Goal: Obtain resource: Download file/media

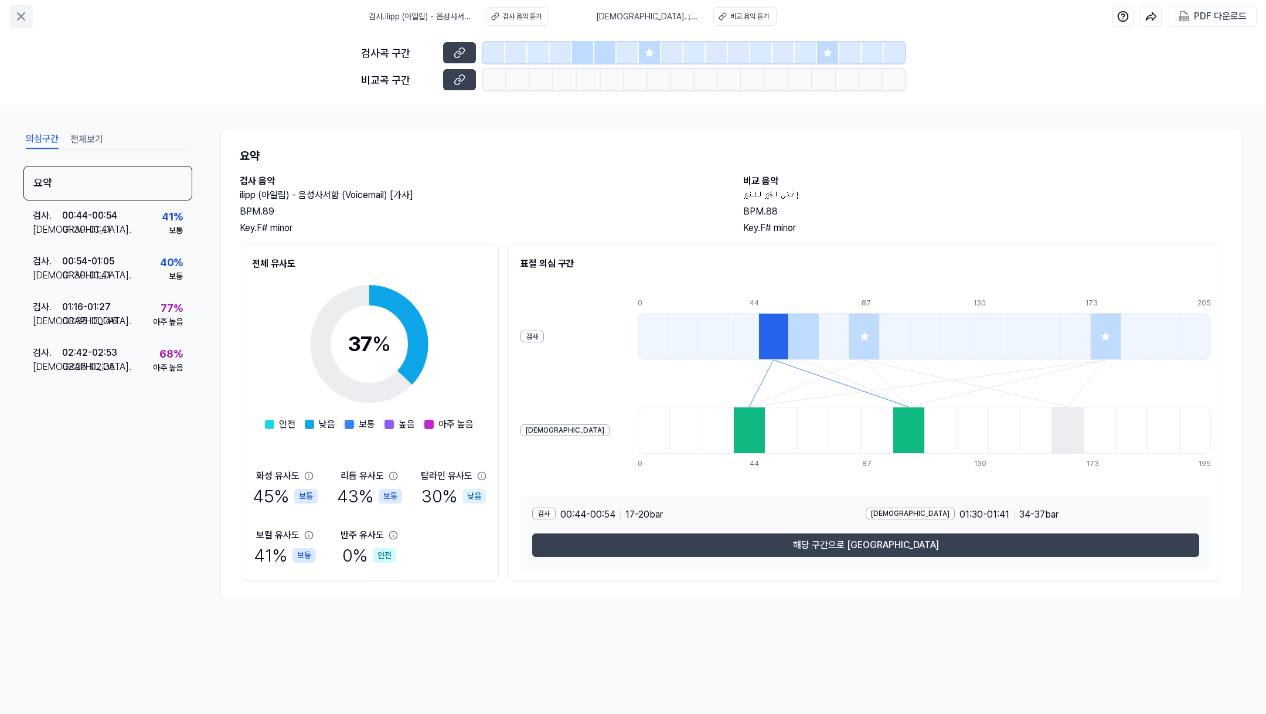
click at [18, 22] on icon at bounding box center [21, 16] width 14 height 14
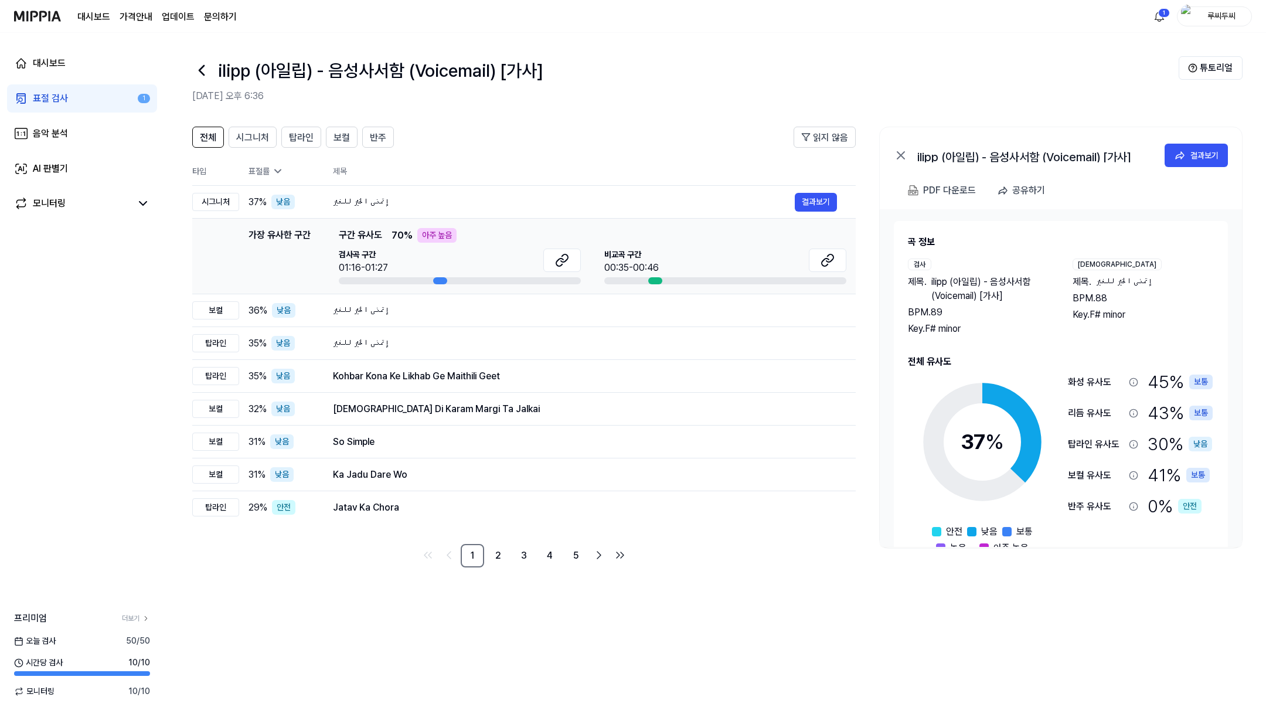
click at [18, 22] on img at bounding box center [37, 16] width 47 height 32
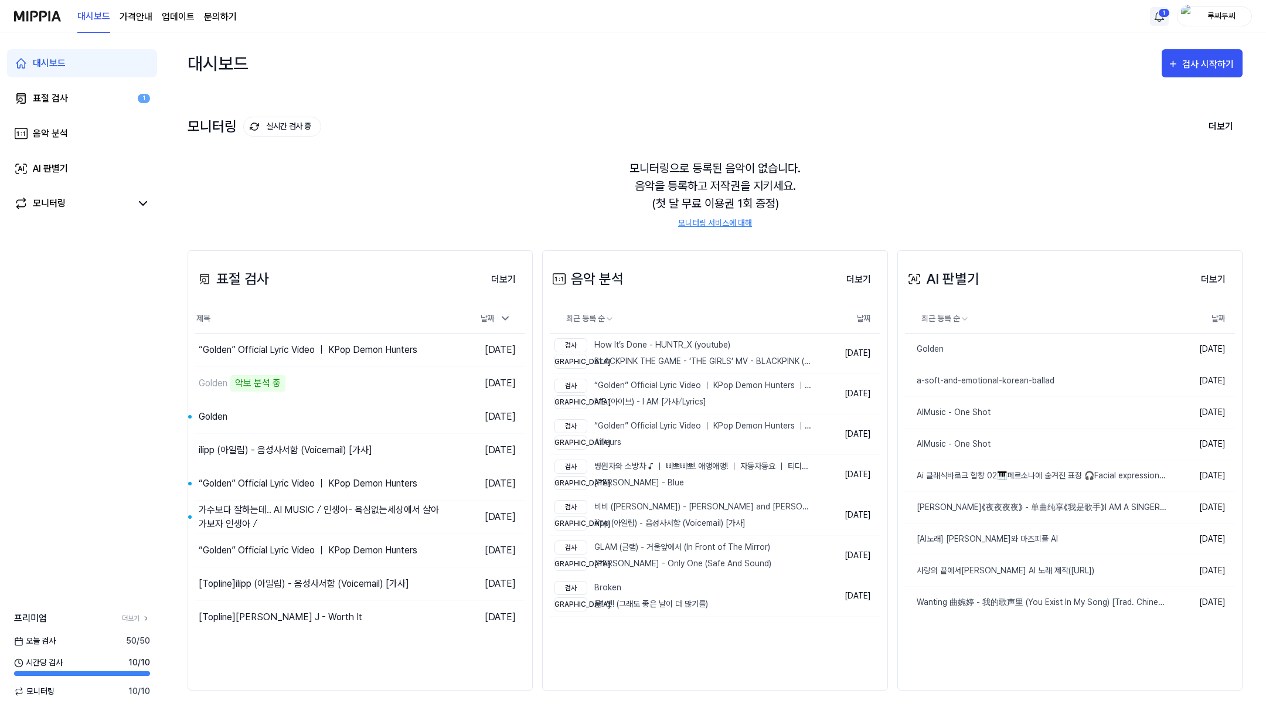
click at [1163, 9] on html "대시보드 가격안내 업데이트 문의하기 1 루씨두씨 대시보드 표절 검사 1 음악 분석 AI 판별기 모니터링 프리미엄 더보기 [DATE] 검사 50…" at bounding box center [633, 357] width 1266 height 714
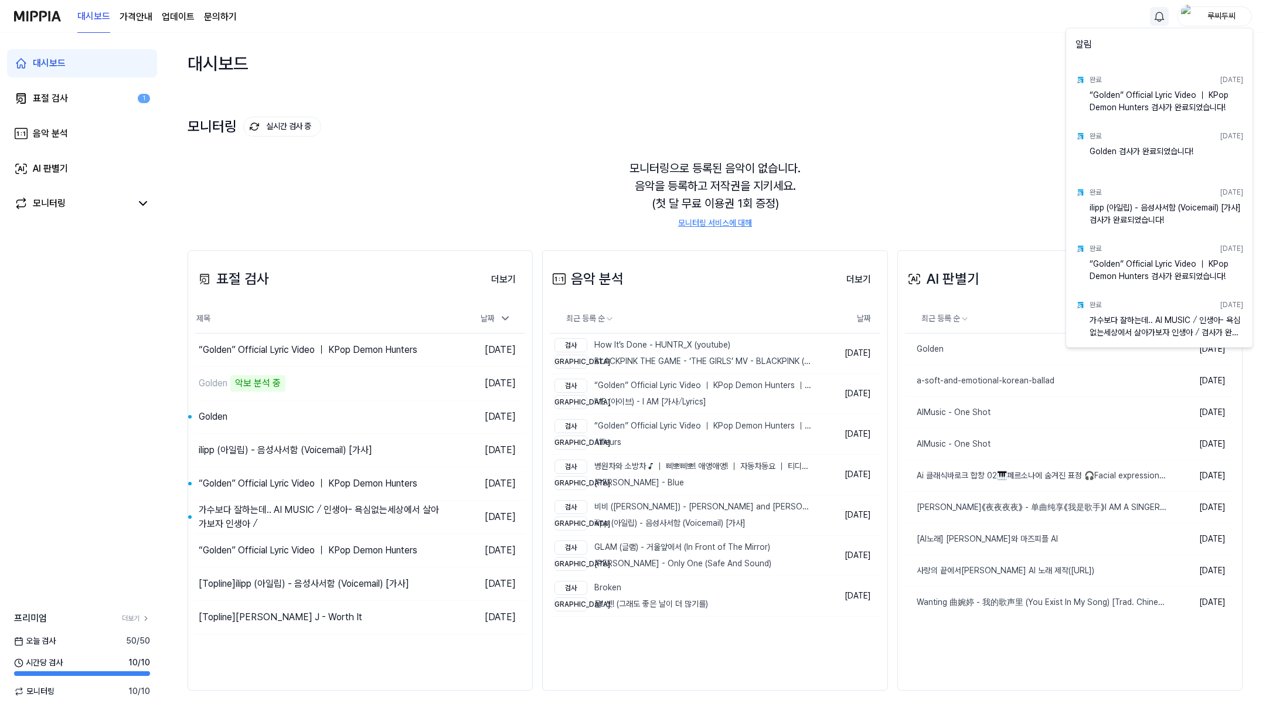
click at [1224, 9] on html "대시보드 가격안내 업데이트 문의하기 루씨두씨 대시보드 표절 검사 1 음악 분석 AI 판별기 모니터링 프리미엄 더보기 [DATE] 검사 50 /…" at bounding box center [633, 357] width 1266 height 714
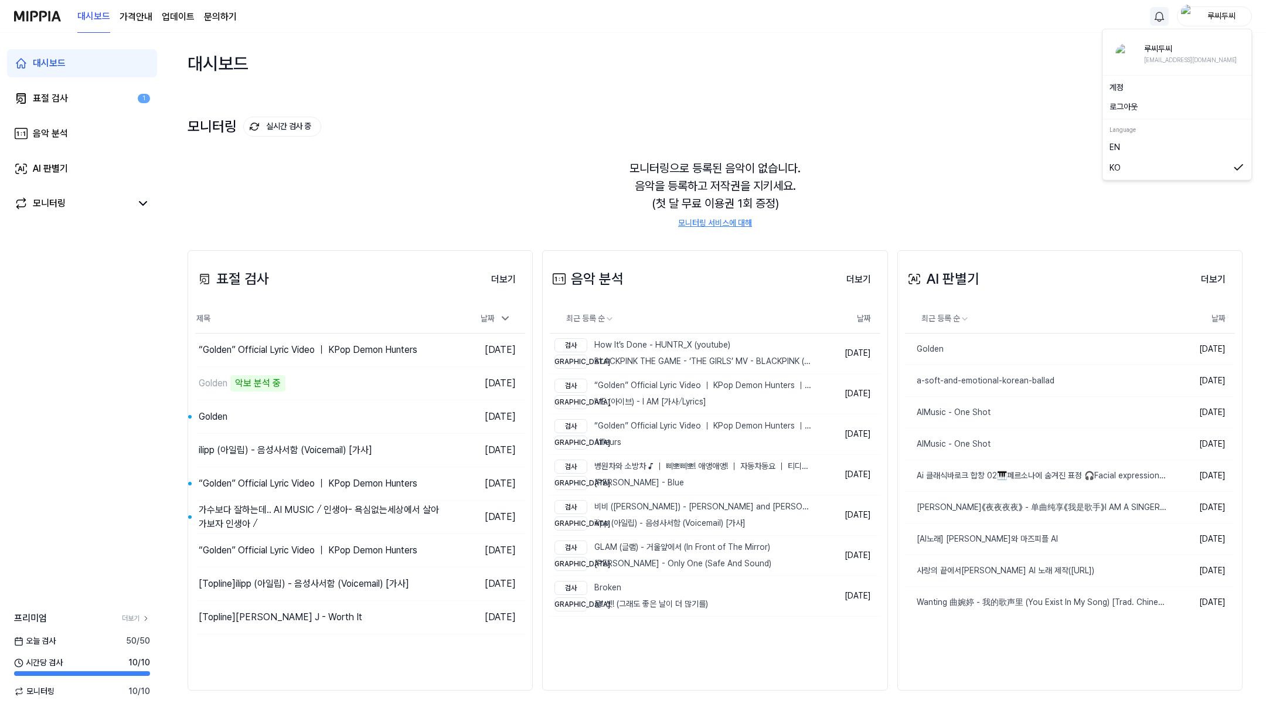
click at [1224, 14] on div "루씨두씨" at bounding box center [1222, 15] width 46 height 13
click at [1156, 154] on div "EN" at bounding box center [1177, 147] width 144 height 20
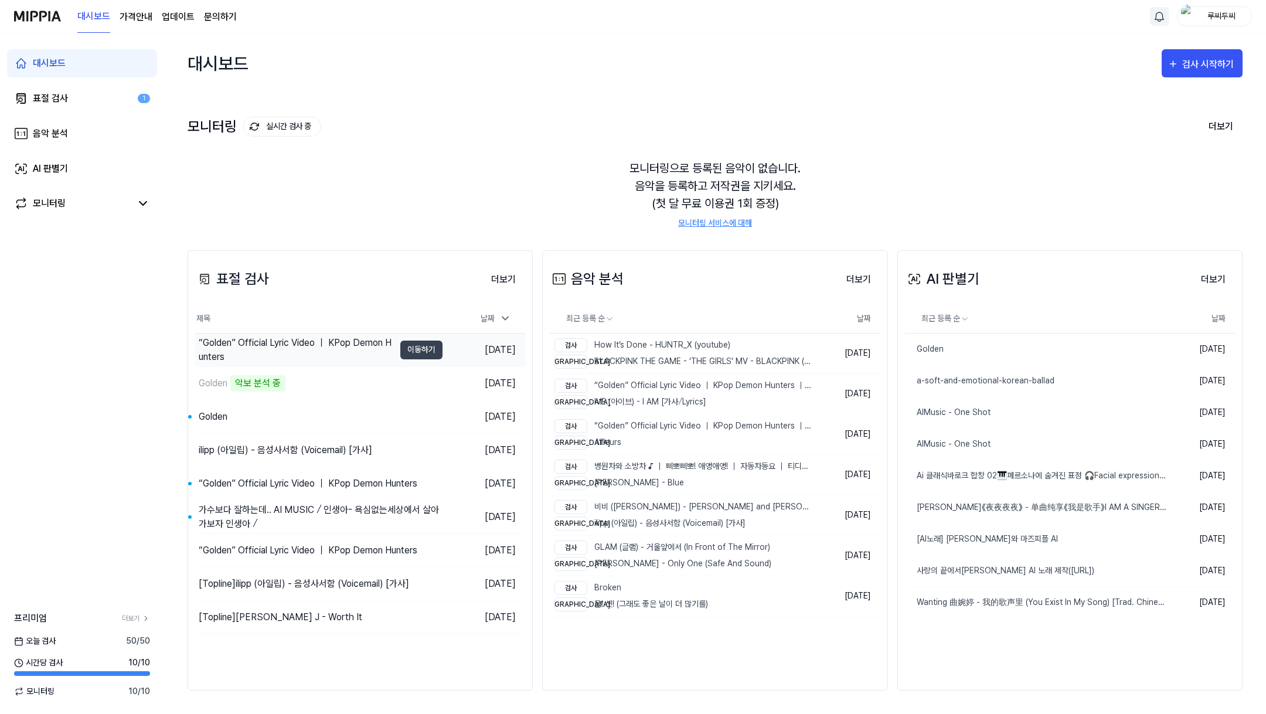
click at [339, 346] on div "“Golden” Official Lyric Video ｜ KPop Demon Hunters" at bounding box center [297, 350] width 196 height 28
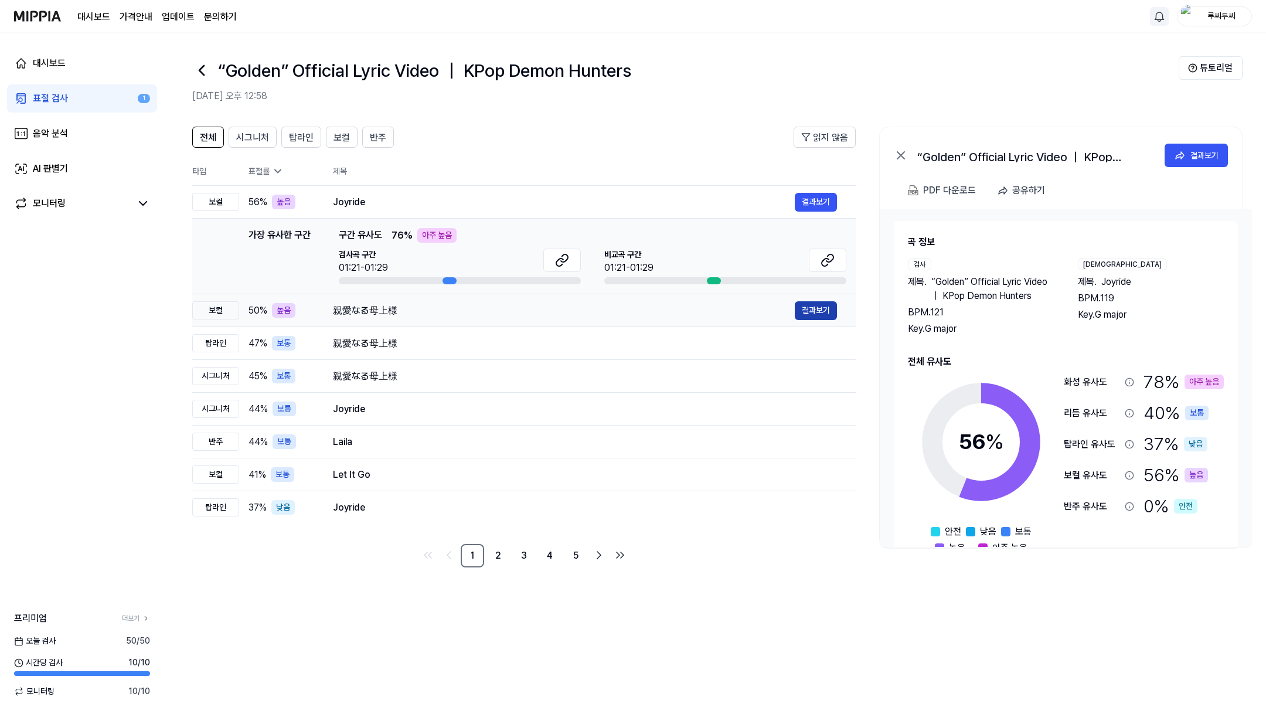
click at [799, 314] on button "결과보기" at bounding box center [816, 310] width 42 height 19
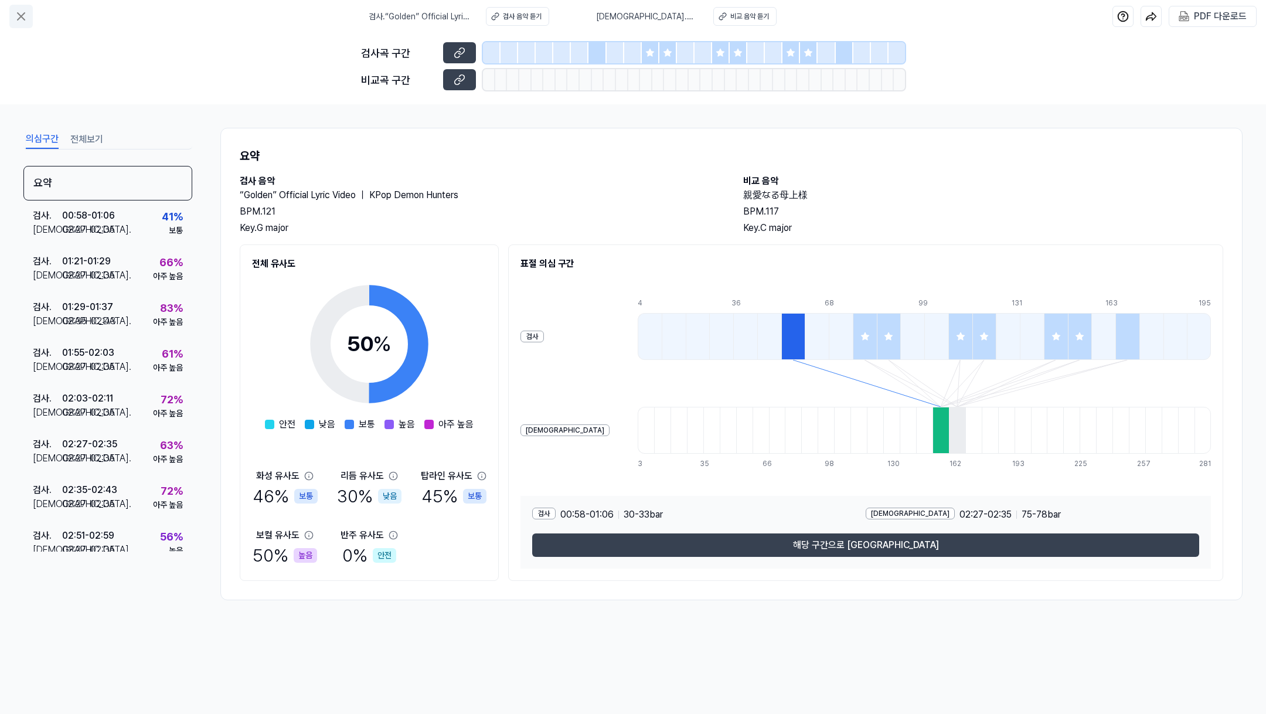
click at [25, 22] on icon at bounding box center [21, 16] width 14 height 14
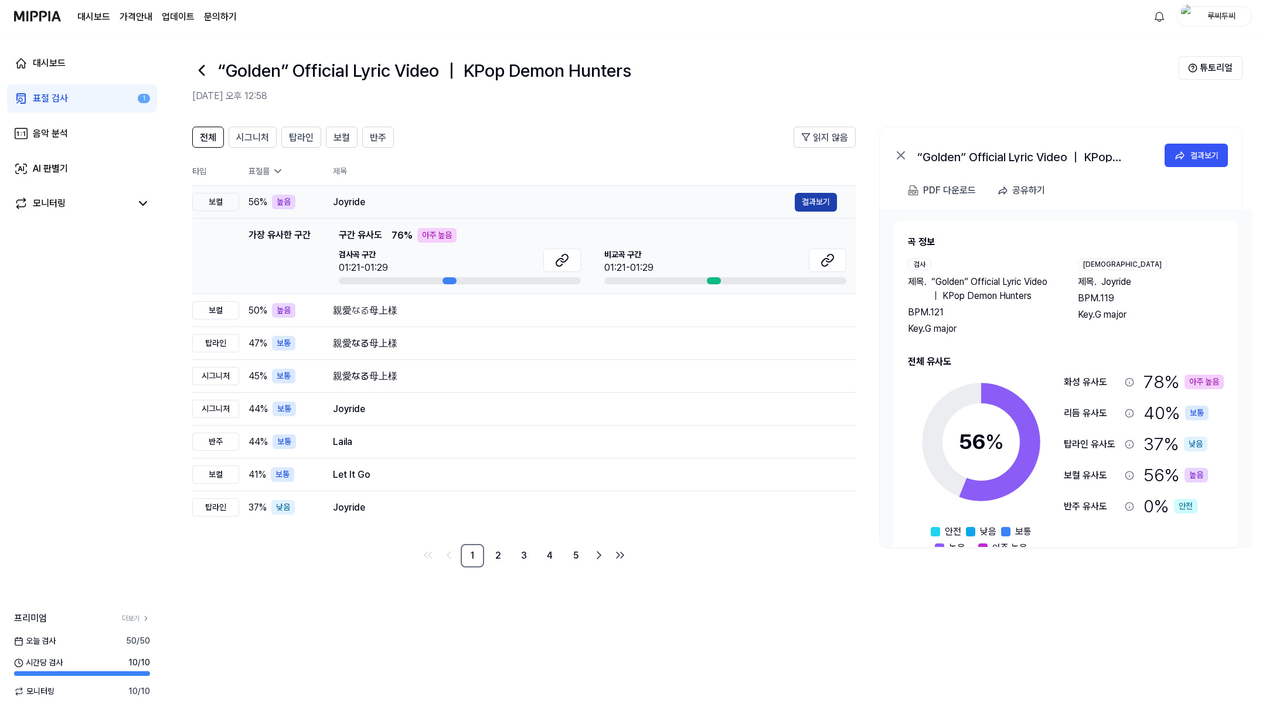
click at [800, 208] on button "결과보기" at bounding box center [816, 202] width 42 height 19
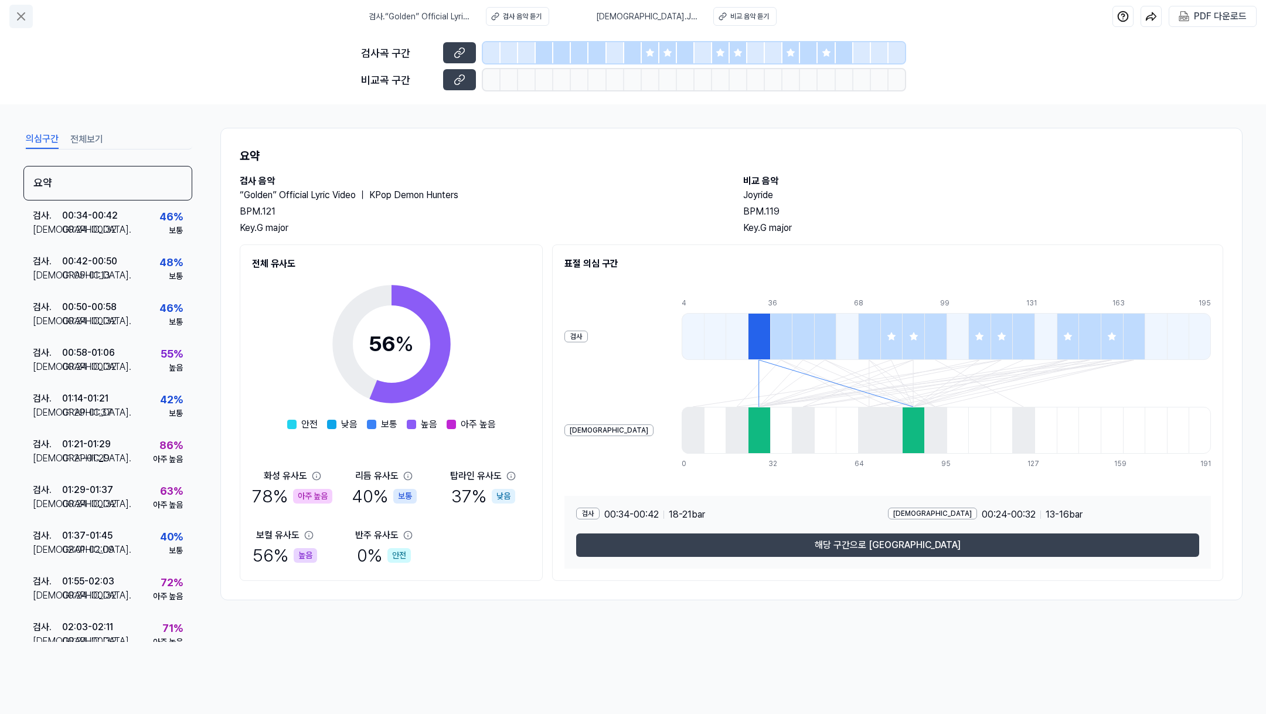
click at [22, 15] on icon at bounding box center [21, 16] width 7 height 7
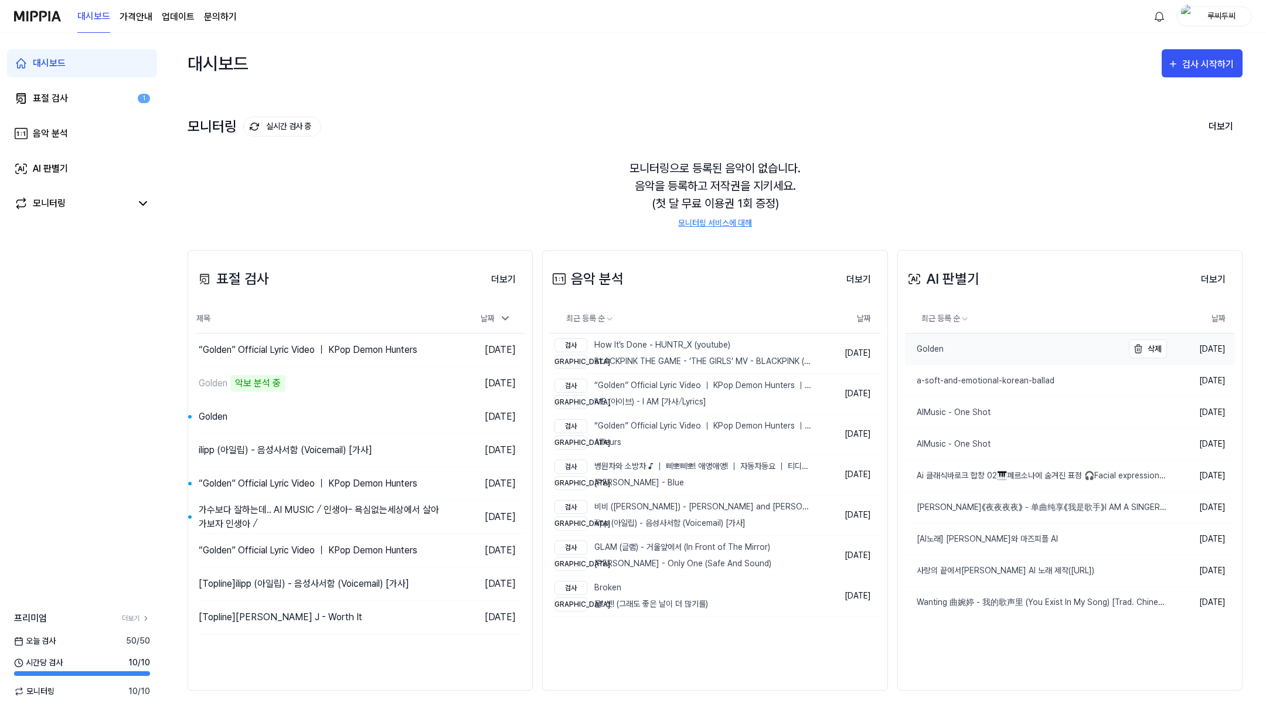
click at [940, 356] on link "Golden" at bounding box center [1014, 349] width 218 height 31
click at [946, 354] on link "Golden" at bounding box center [1014, 349] width 218 height 31
click at [325, 355] on div "“Golden” Official Lyric Video ｜ KPop Demon Hunters" at bounding box center [297, 350] width 196 height 28
click at [605, 344] on div "검사 How It’s Done - HUNTR_X (youtube)" at bounding box center [661, 345] width 213 height 14
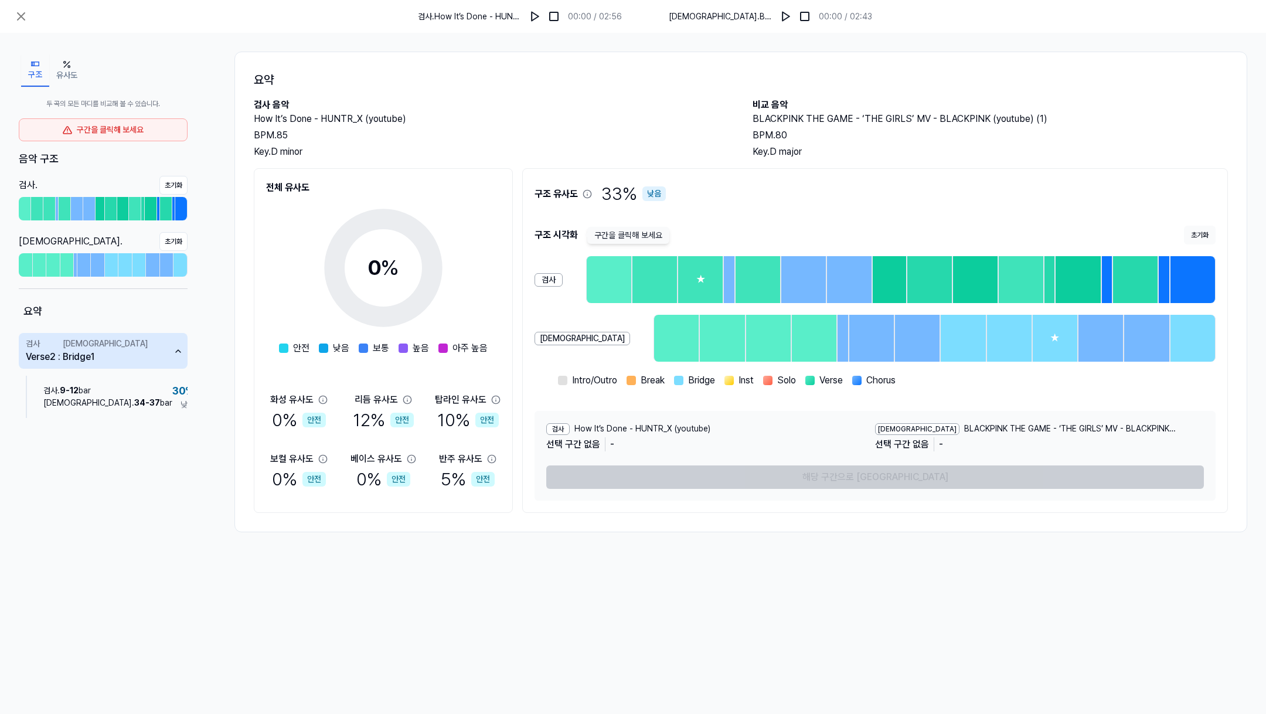
click at [27, 28] on div "검사 . How It’s Done - HUNTR_X (youtube) 00:00 / 02:56 비교 . BLACKPINK THE GAME - …" at bounding box center [633, 16] width 1266 height 33
click at [26, 23] on icon at bounding box center [21, 16] width 14 height 14
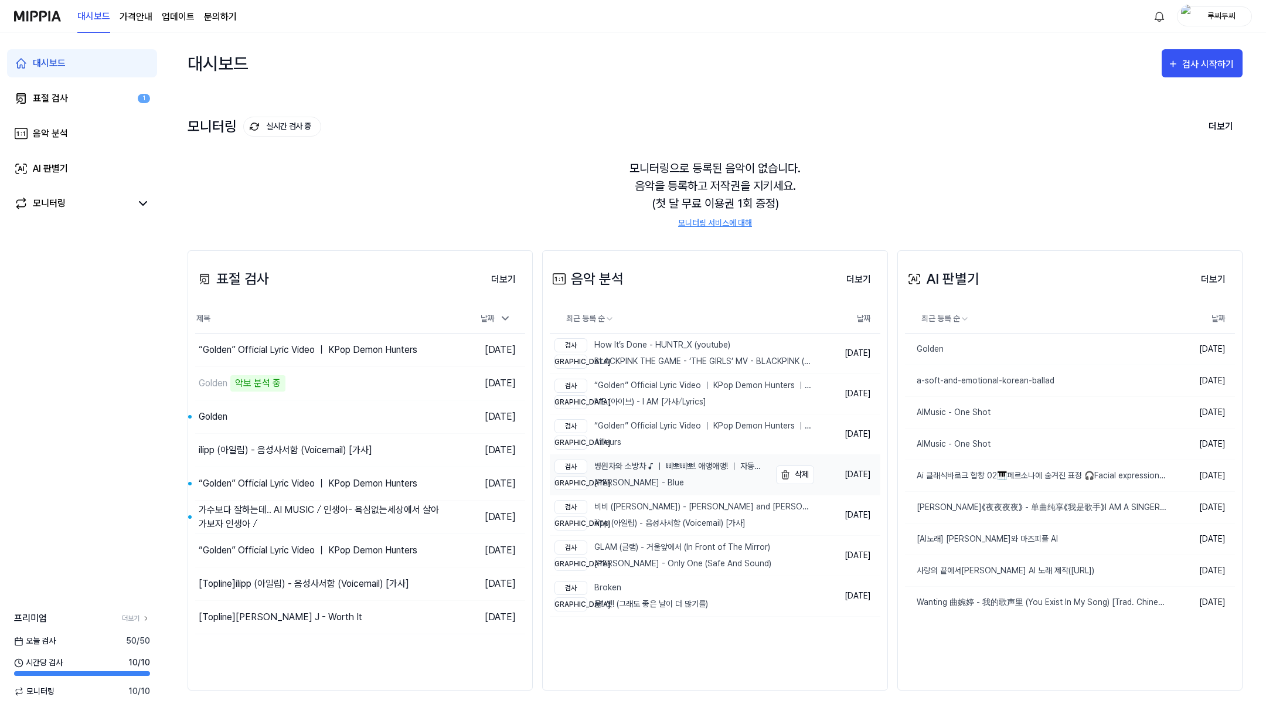
click at [691, 470] on div "검사 병원차와 소방차 ♪ ｜ 삐뽀삐뽀! 애앵애앵! ｜ 자동차동요 ｜ 티디키즈★지니" at bounding box center [661, 467] width 213 height 14
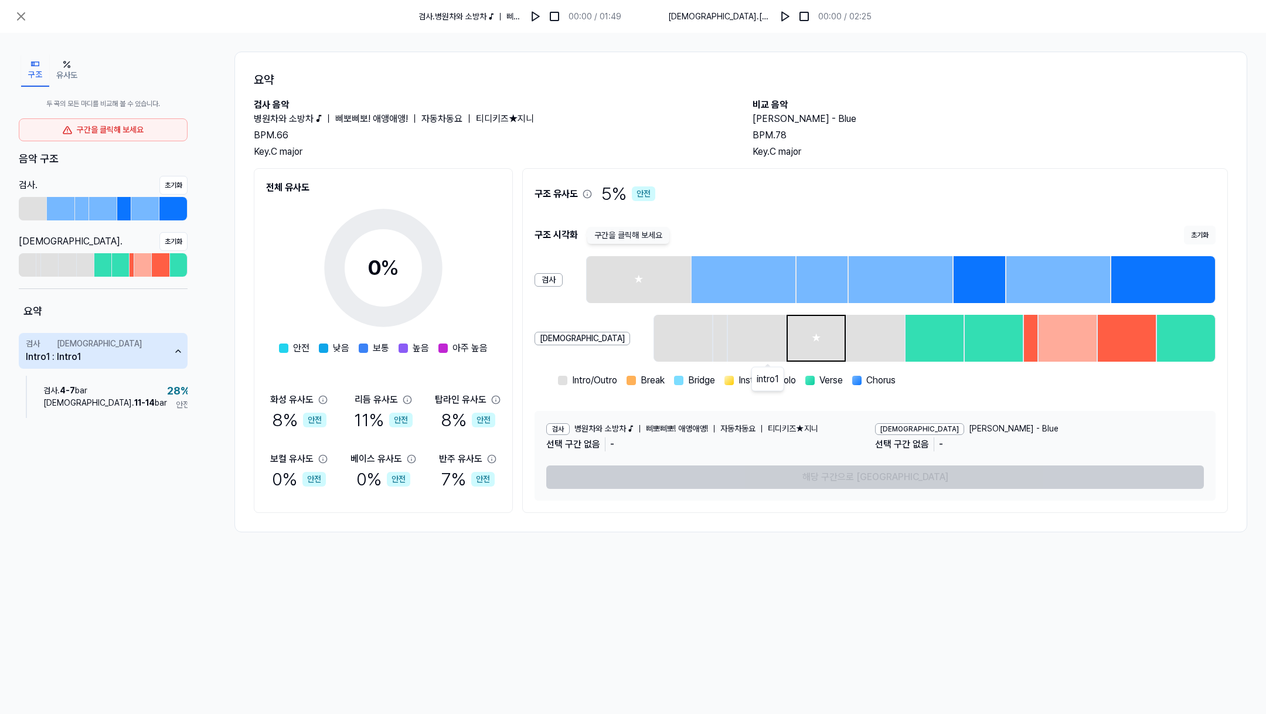
click at [788, 337] on div "★" at bounding box center [816, 338] width 57 height 45
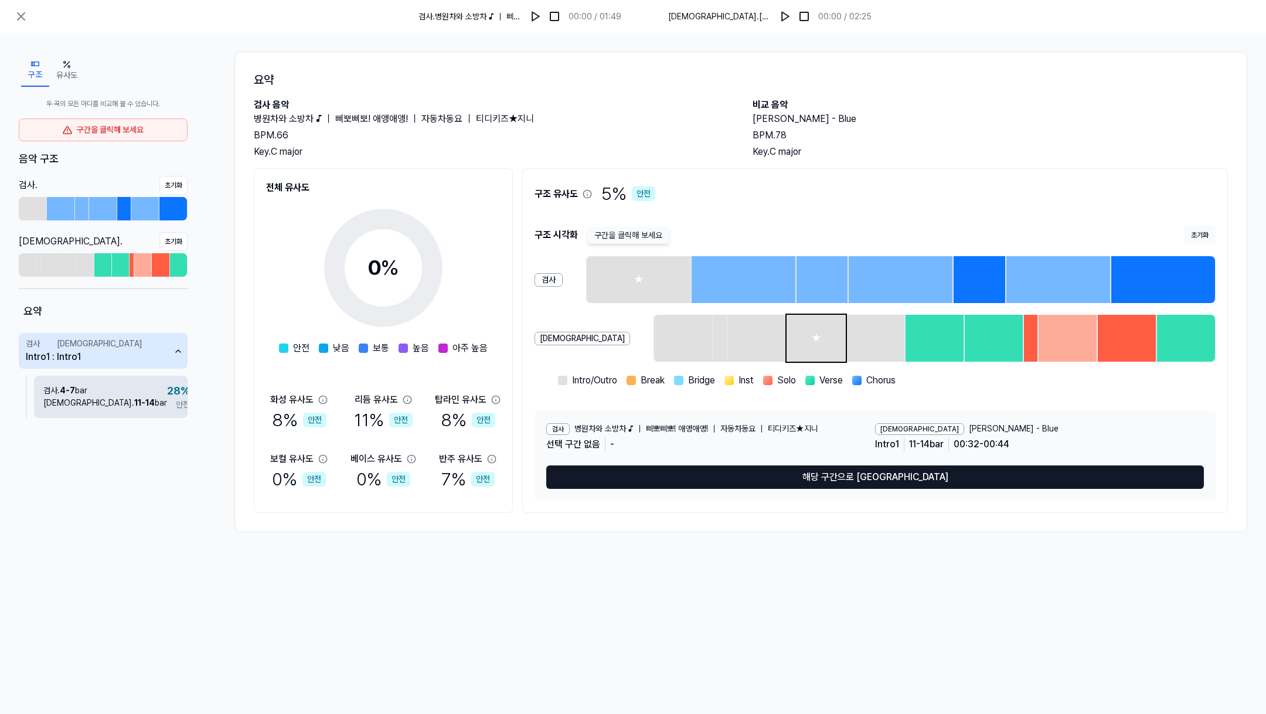
click at [123, 402] on div "검사 . 4 - 7 bar 비교 . 11 - 14 bar 28 % 안전" at bounding box center [111, 397] width 154 height 42
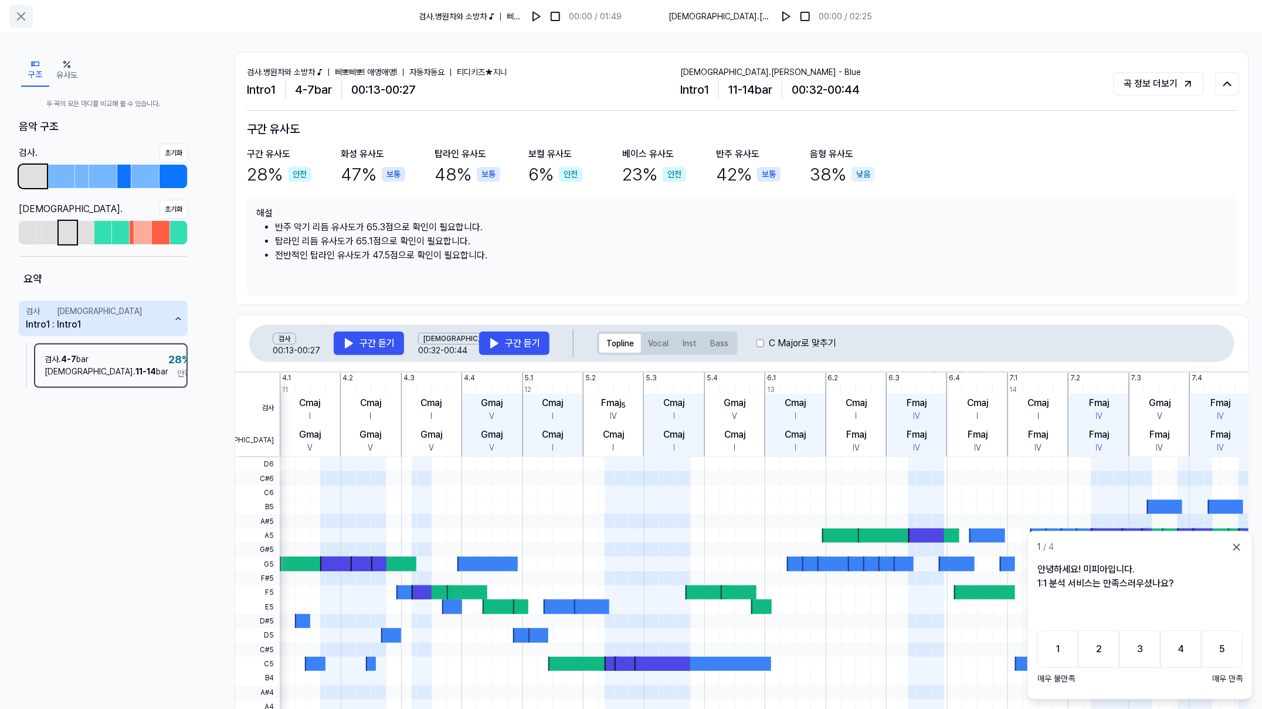
click at [18, 9] on icon at bounding box center [21, 16] width 14 height 14
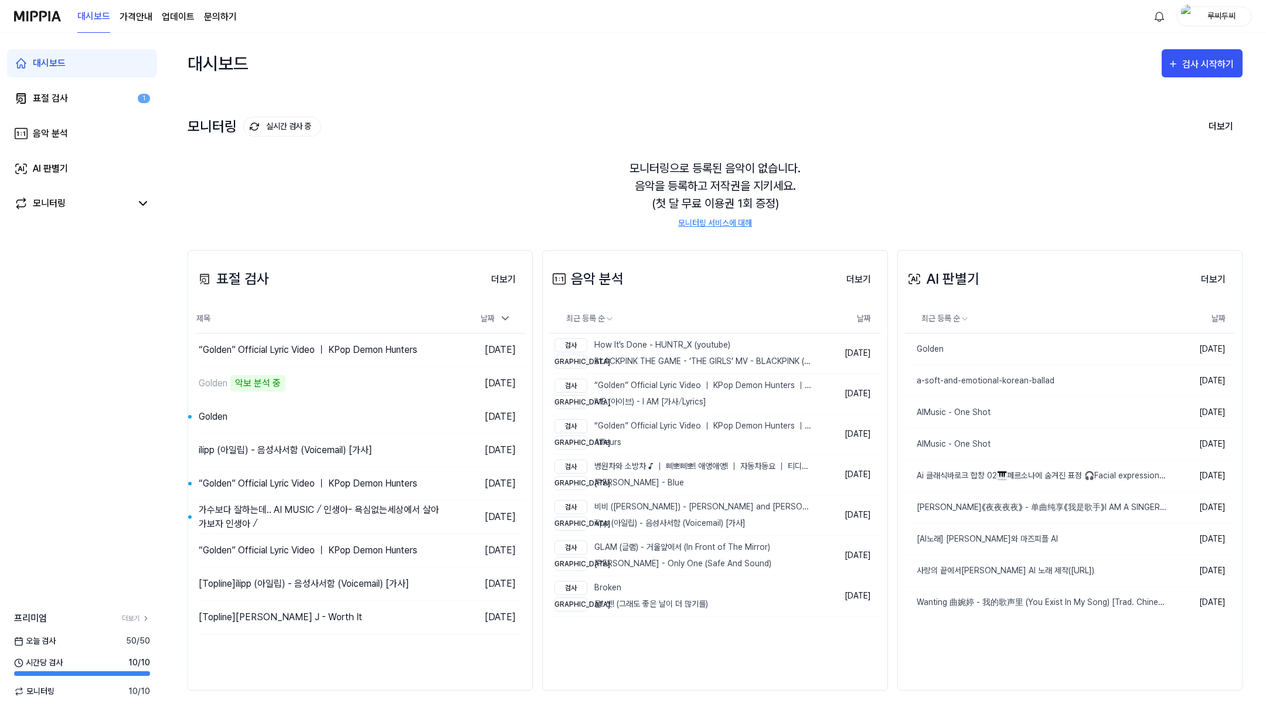
click at [1213, 18] on div "루씨두씨" at bounding box center [1222, 15] width 46 height 13
click at [1118, 144] on link "EN" at bounding box center [1177, 147] width 135 height 13
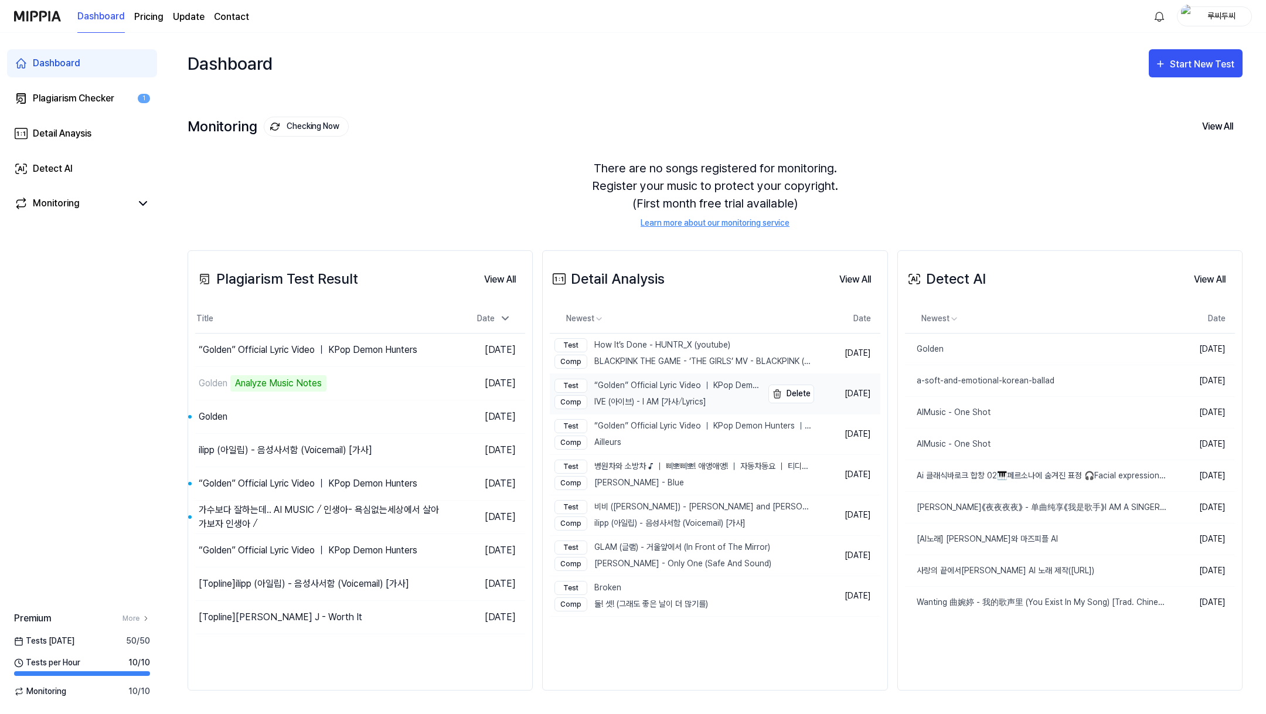
click at [669, 397] on div "Comp IVE (아이브) - I AM [가사⧸Lyrics]" at bounding box center [658, 402] width 206 height 14
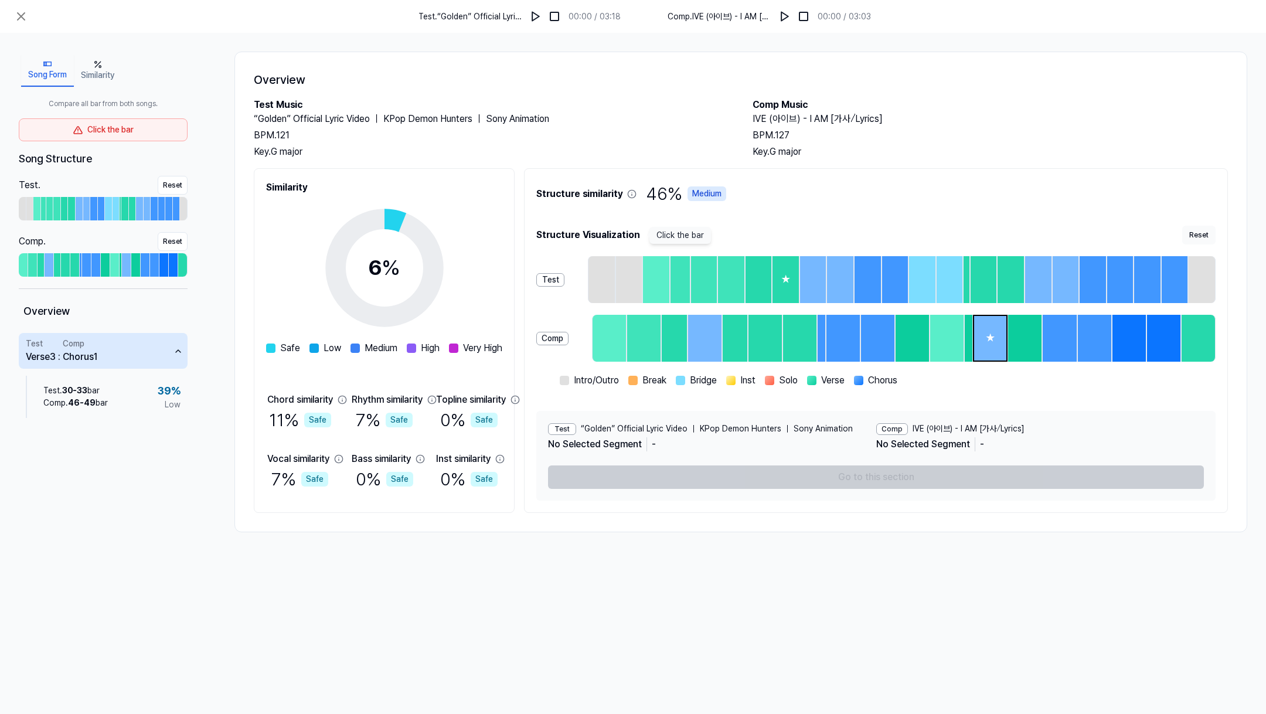
click at [1007, 327] on div "★" at bounding box center [990, 338] width 32 height 45
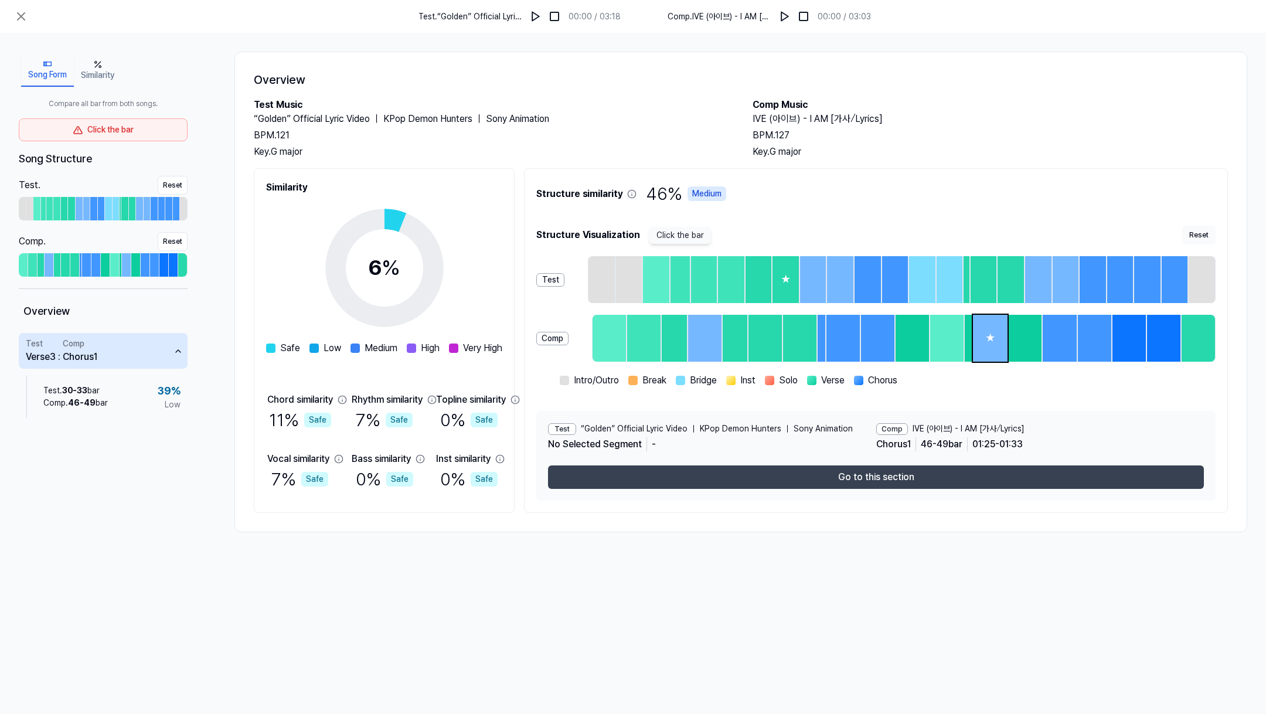
click at [879, 472] on button "Go to this section" at bounding box center [876, 477] width 656 height 23
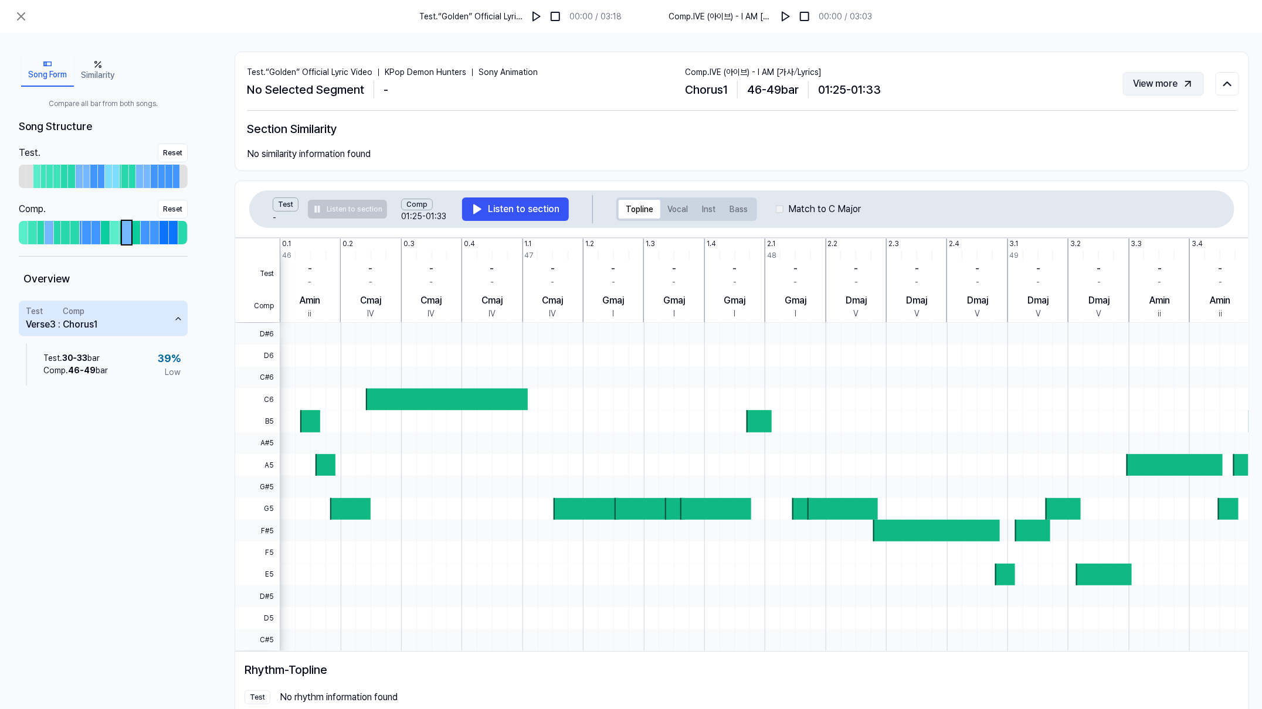
click at [1186, 75] on button "View more" at bounding box center [1163, 83] width 81 height 23
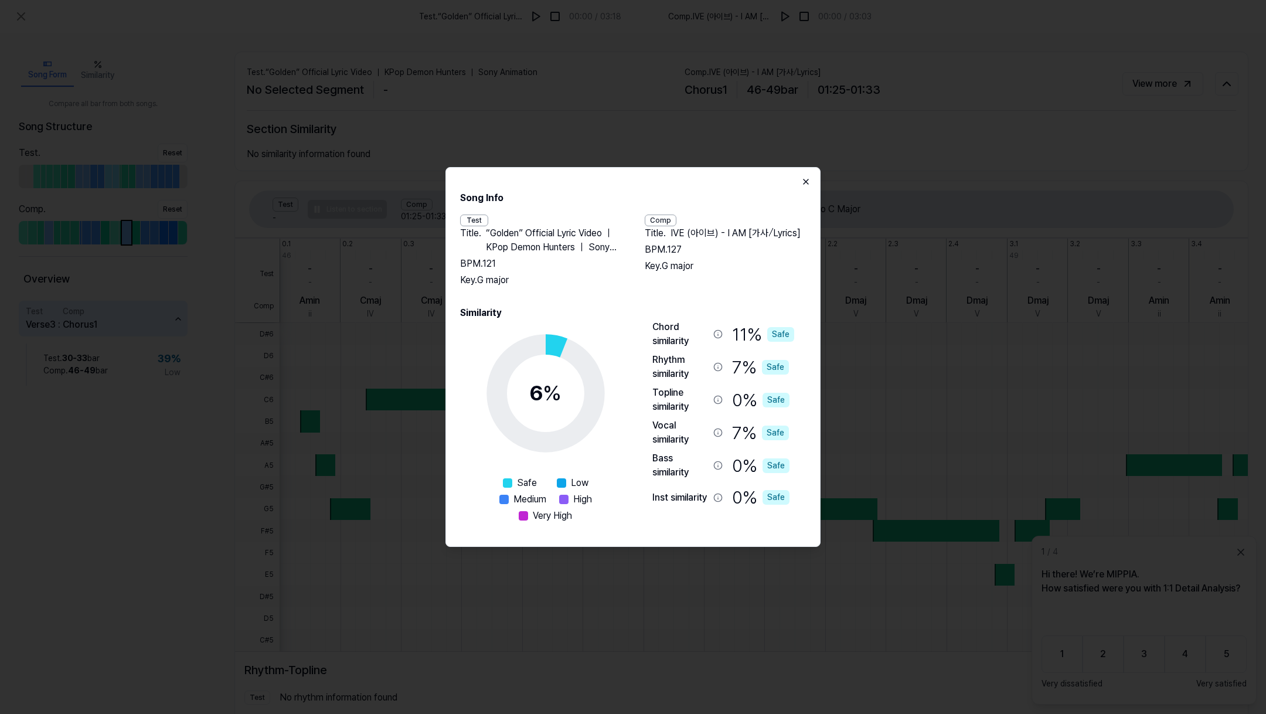
click at [809, 185] on icon "button" at bounding box center [806, 181] width 9 height 9
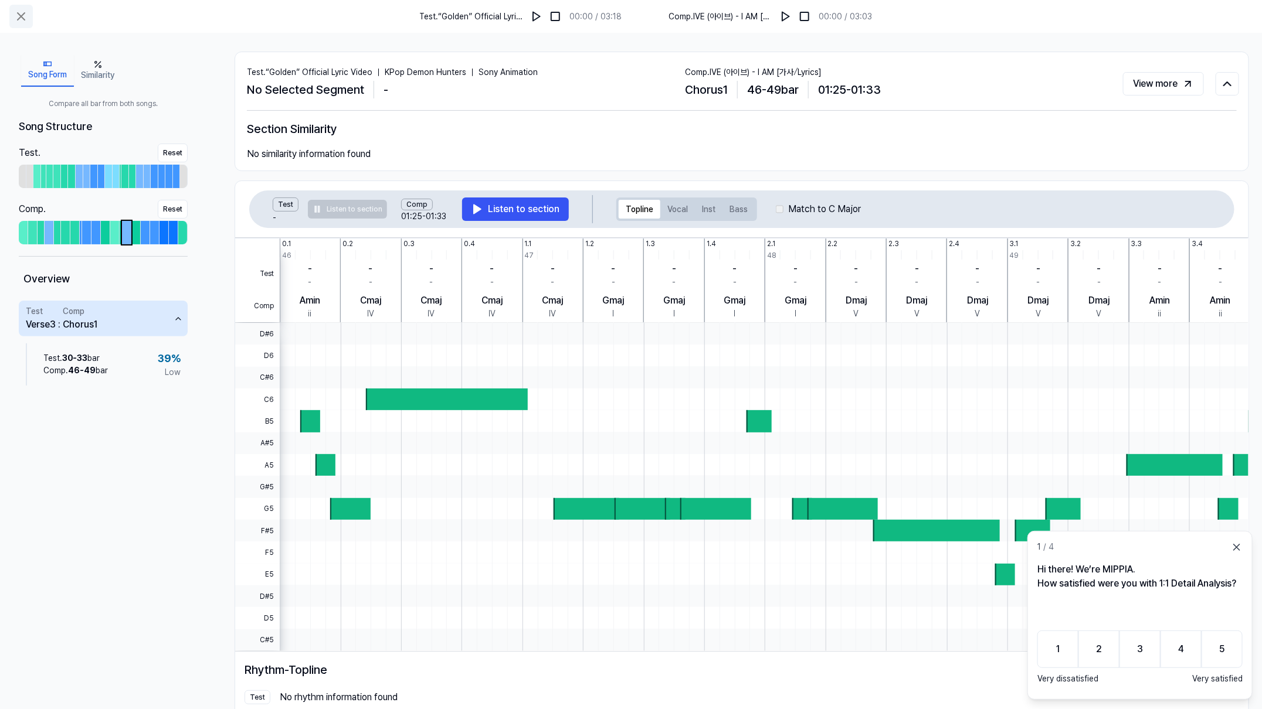
click at [17, 17] on icon at bounding box center [21, 16] width 14 height 14
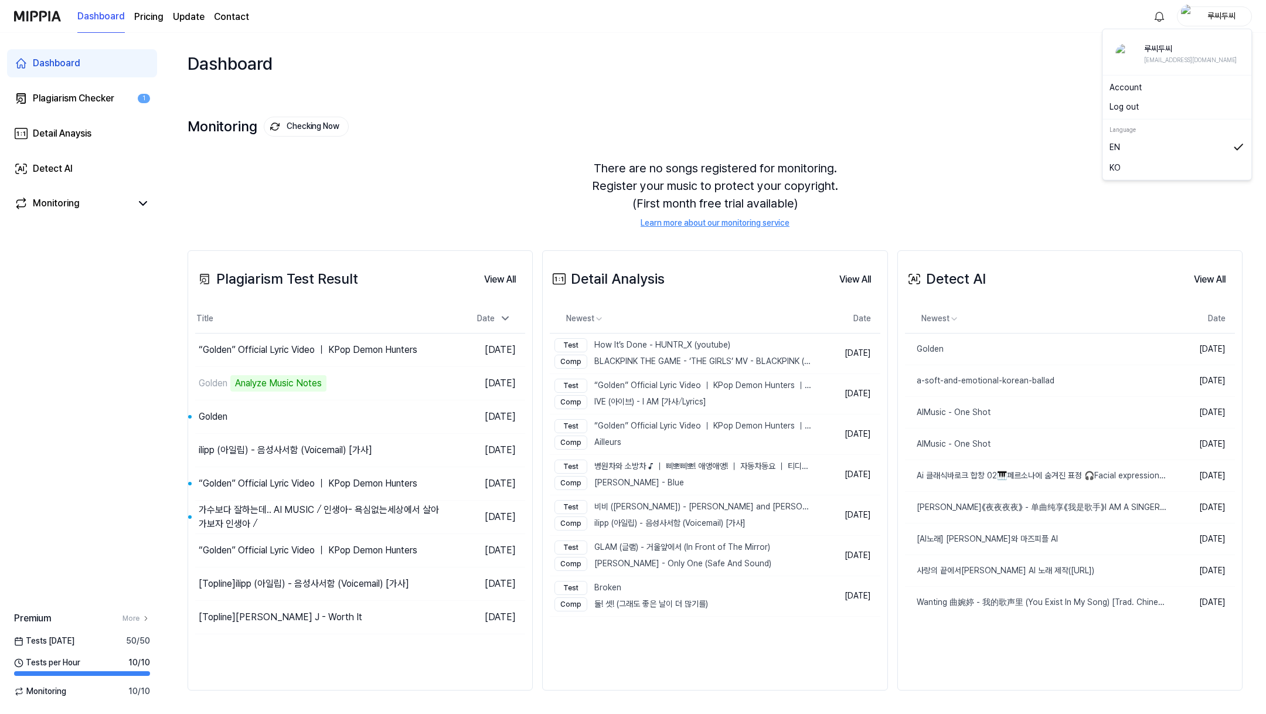
click at [1199, 21] on div "루씨두씨" at bounding box center [1222, 15] width 46 height 13
click at [1136, 161] on link "KO" at bounding box center [1177, 167] width 135 height 13
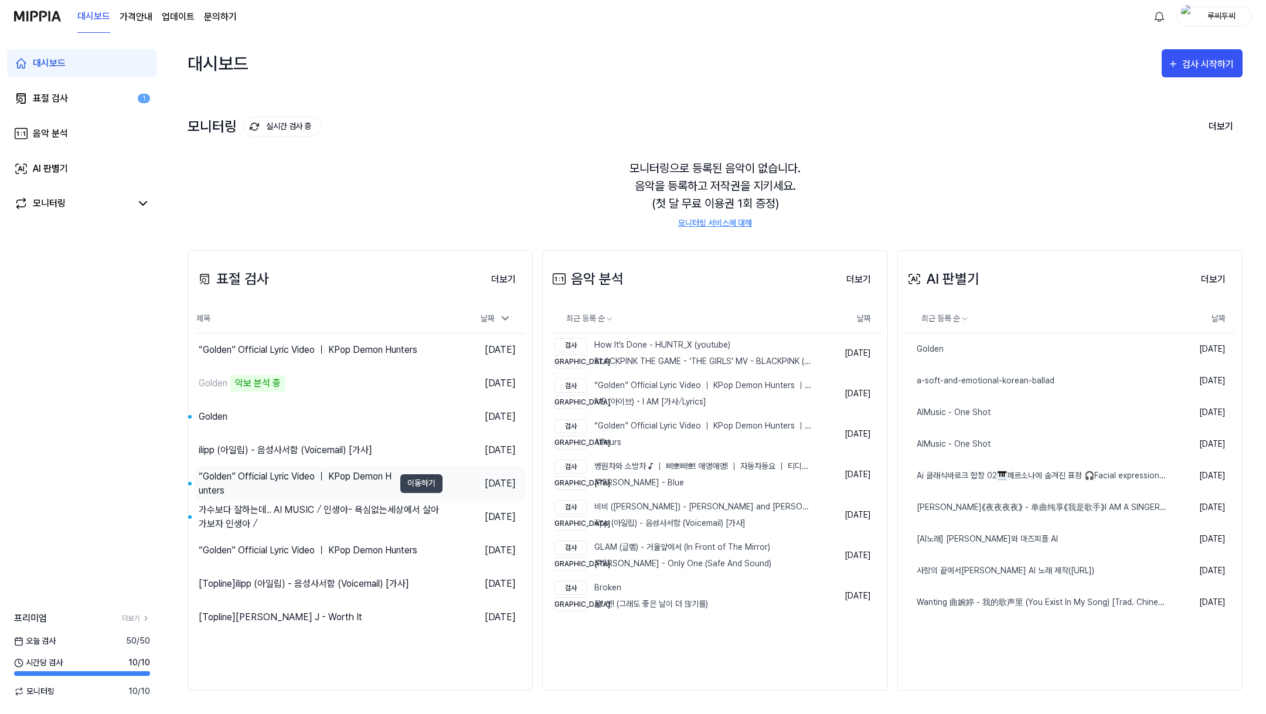
click at [245, 498] on div "“Golden” Official Lyric Video ｜ KPop Demon Hunters" at bounding box center [294, 483] width 199 height 33
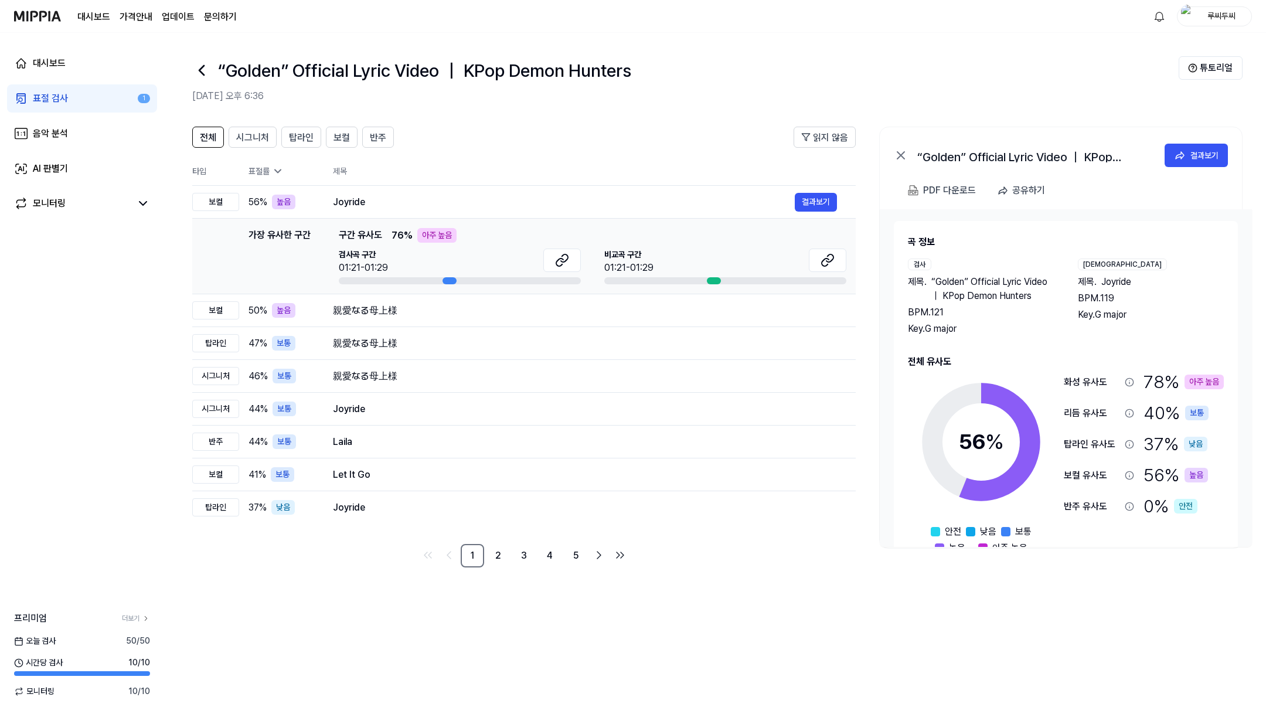
click at [1232, 151] on div "“Golden” Official Lyric Video ｜ KPop Demon Hunters 결과보기" at bounding box center [1061, 153] width 362 height 52
click at [1213, 152] on div "결과보기" at bounding box center [1205, 155] width 28 height 13
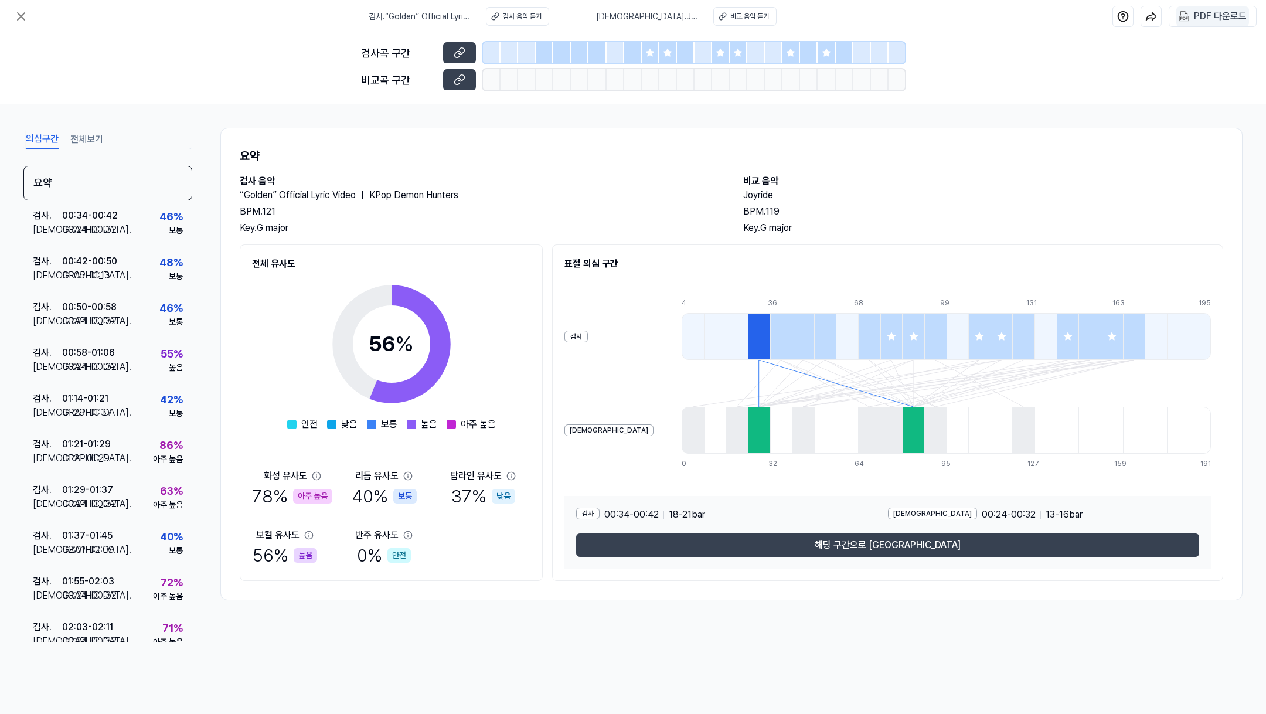
click at [1200, 19] on div "PDF 다운로드" at bounding box center [1220, 16] width 53 height 15
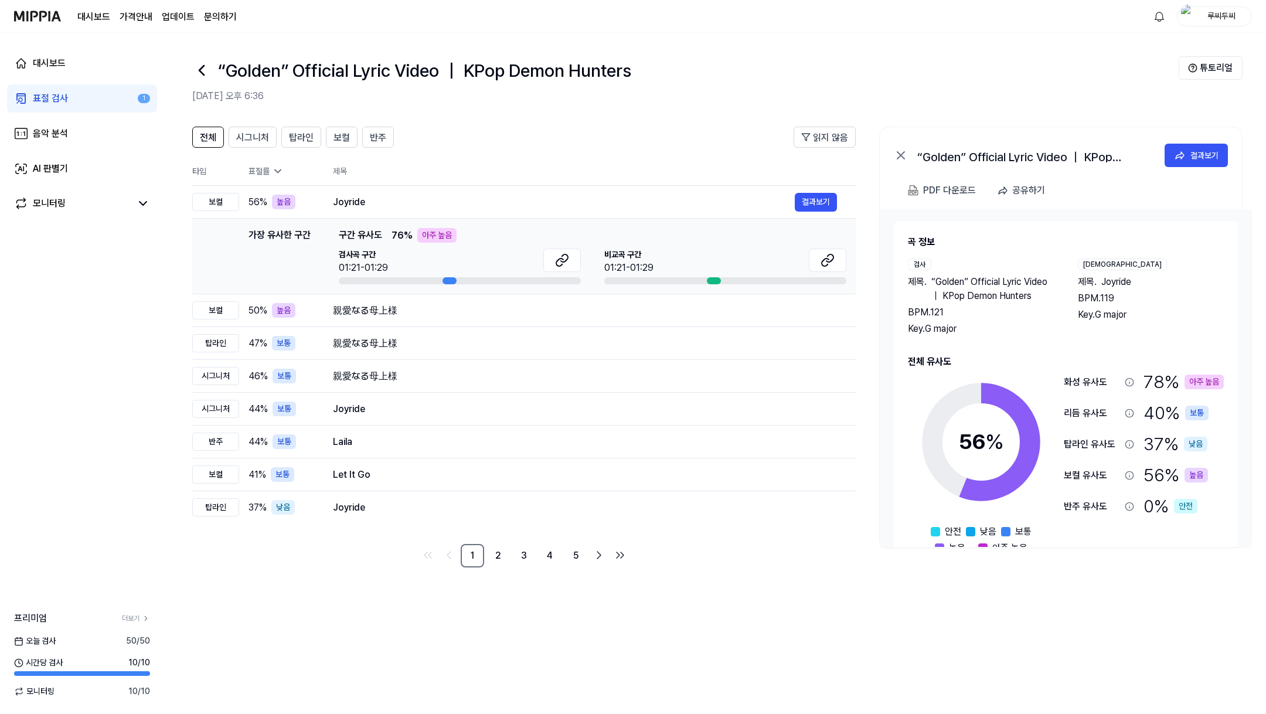
click at [22, 23] on img at bounding box center [37, 16] width 47 height 32
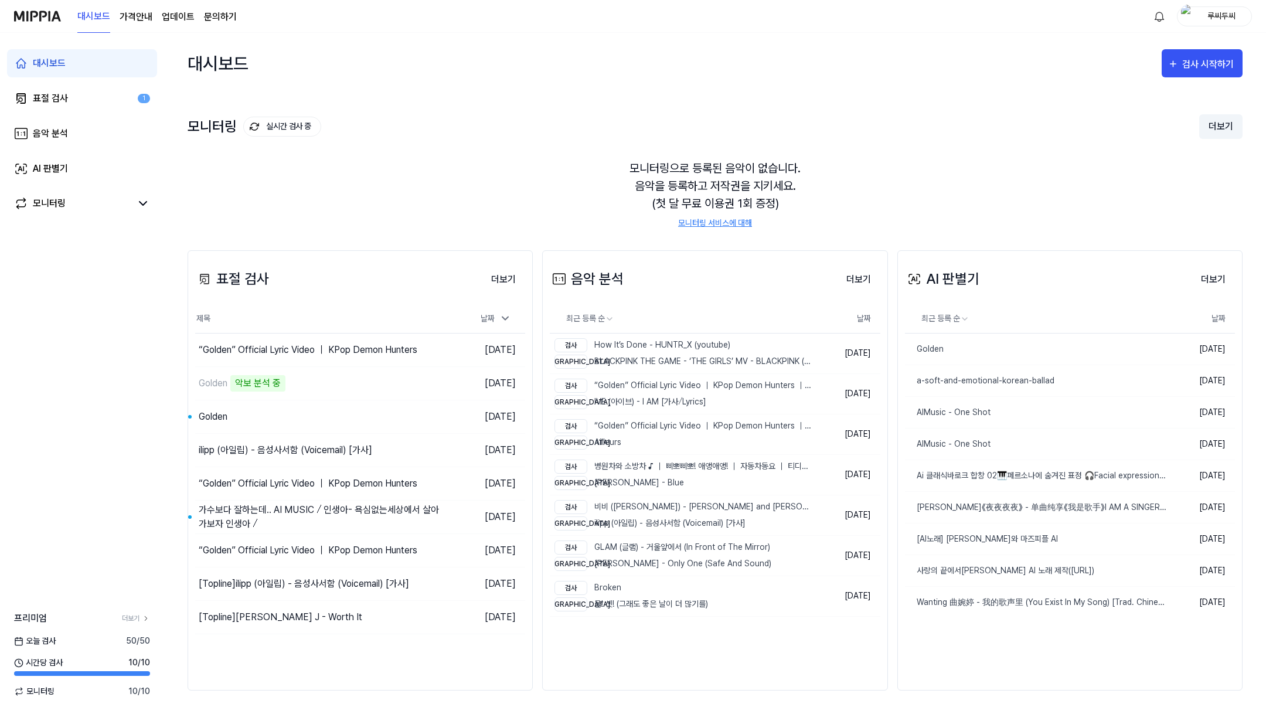
click at [1219, 120] on button "더보기" at bounding box center [1221, 126] width 43 height 25
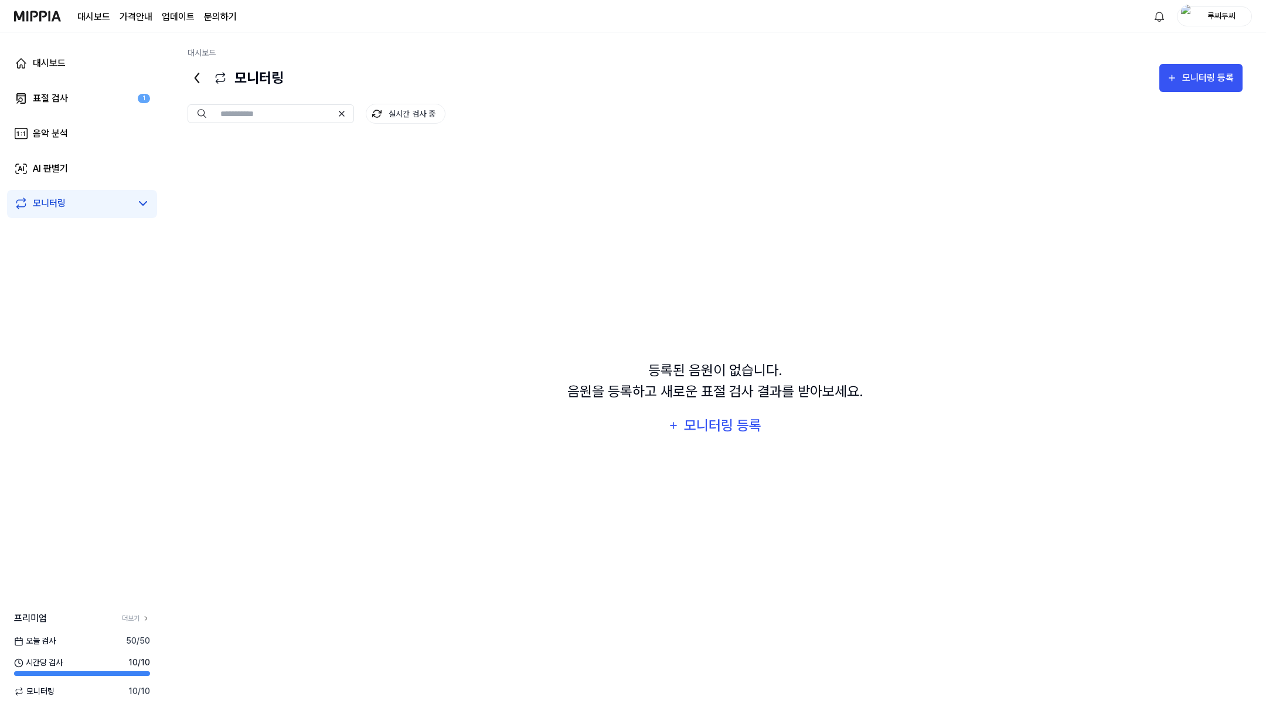
click at [32, 23] on img at bounding box center [37, 16] width 47 height 32
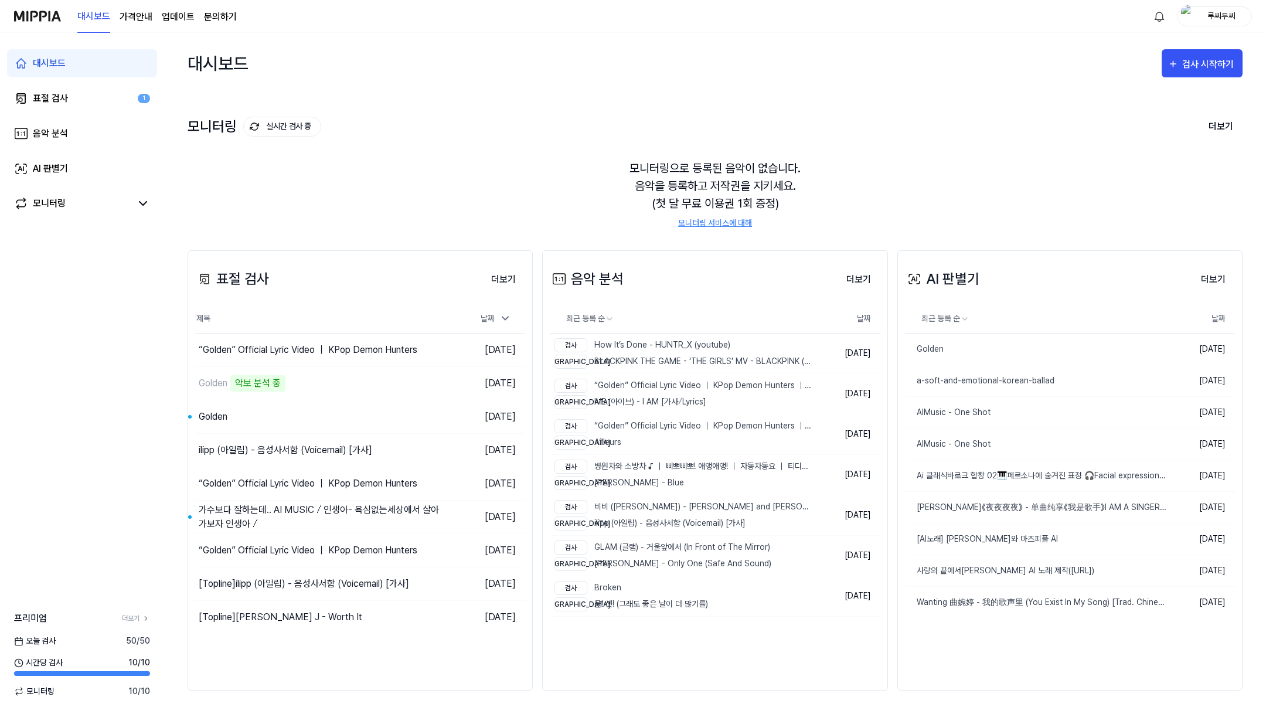
click at [1217, 22] on div "루씨두씨" at bounding box center [1222, 15] width 46 height 13
click at [1179, 145] on link "EN" at bounding box center [1177, 147] width 135 height 13
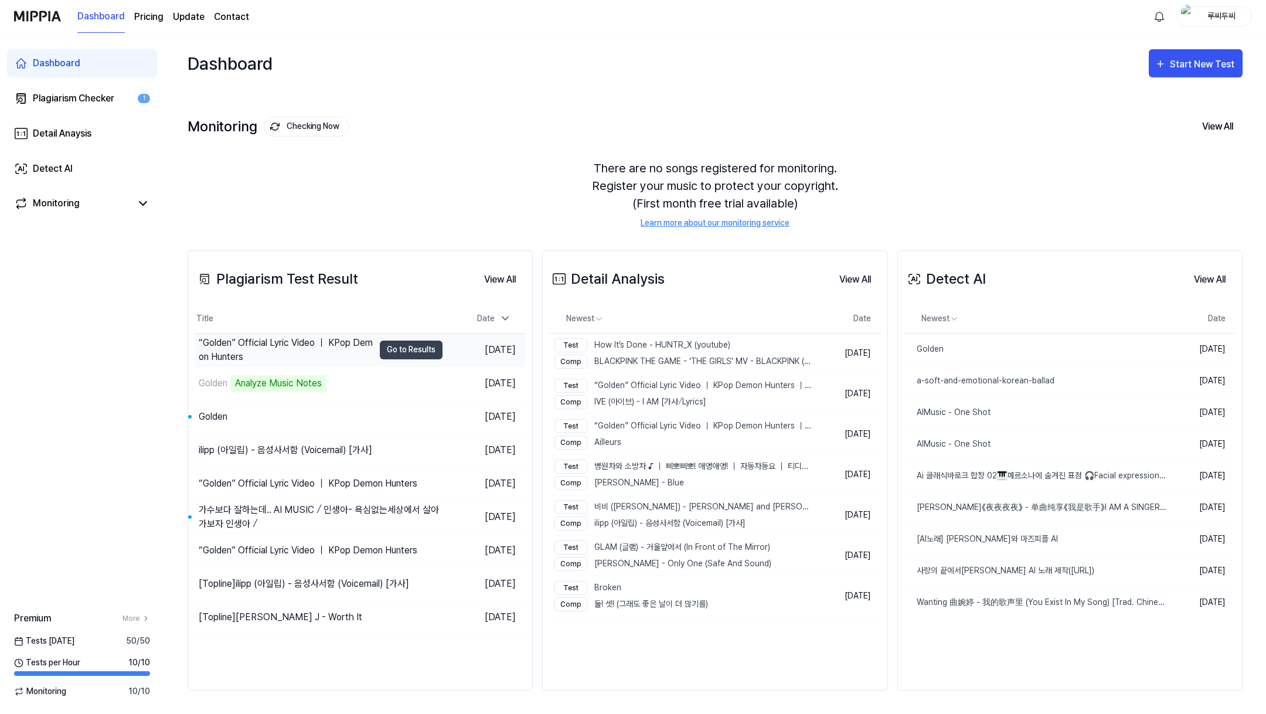
click at [322, 356] on div "“Golden” Official Lyric Video ｜ KPop Demon Hunters" at bounding box center [286, 350] width 175 height 28
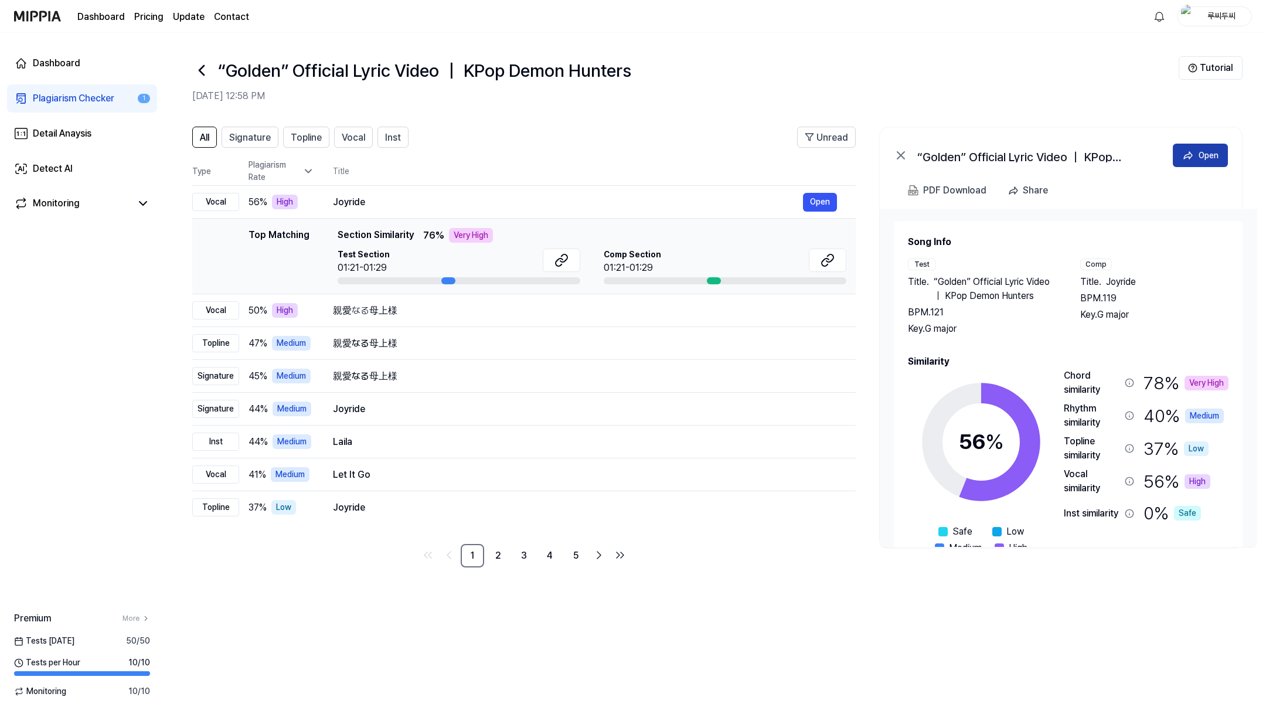
click at [1183, 157] on icon at bounding box center [1189, 156] width 12 height 12
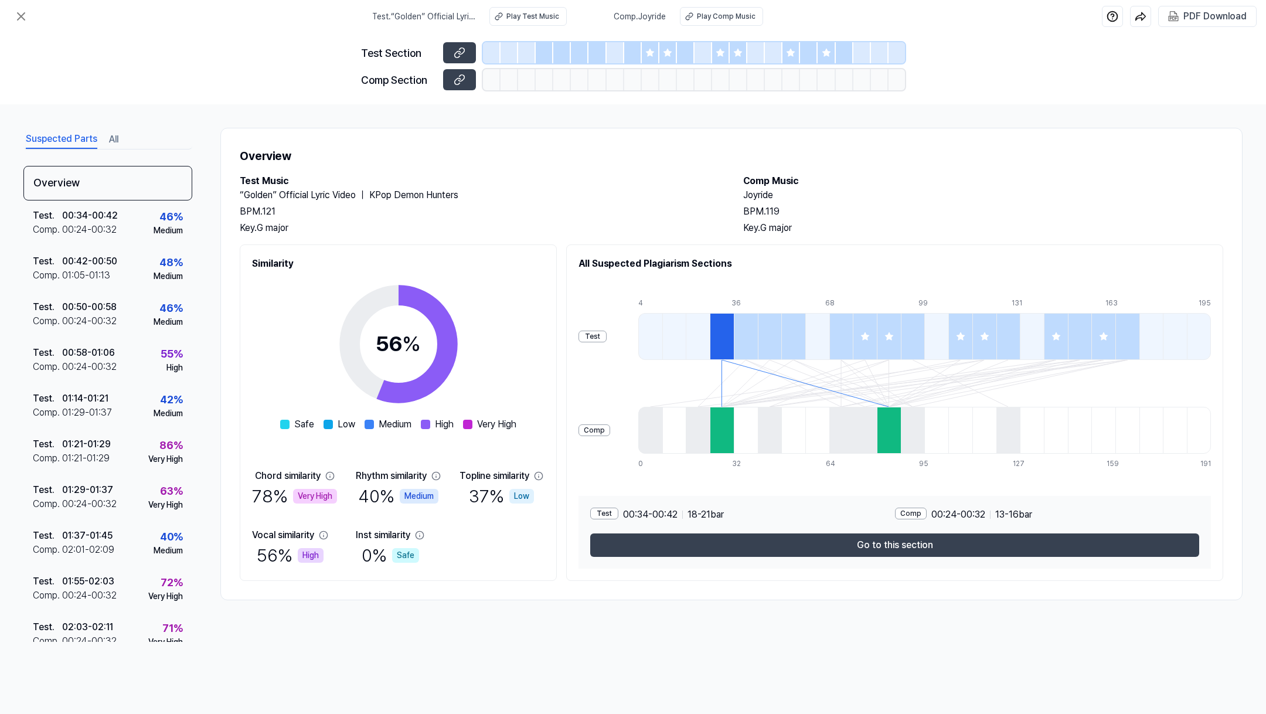
click at [869, 350] on div at bounding box center [865, 336] width 24 height 47
click at [1196, 22] on div "PDF Download" at bounding box center [1215, 16] width 63 height 15
click at [9, 21] on button at bounding box center [20, 16] width 23 height 23
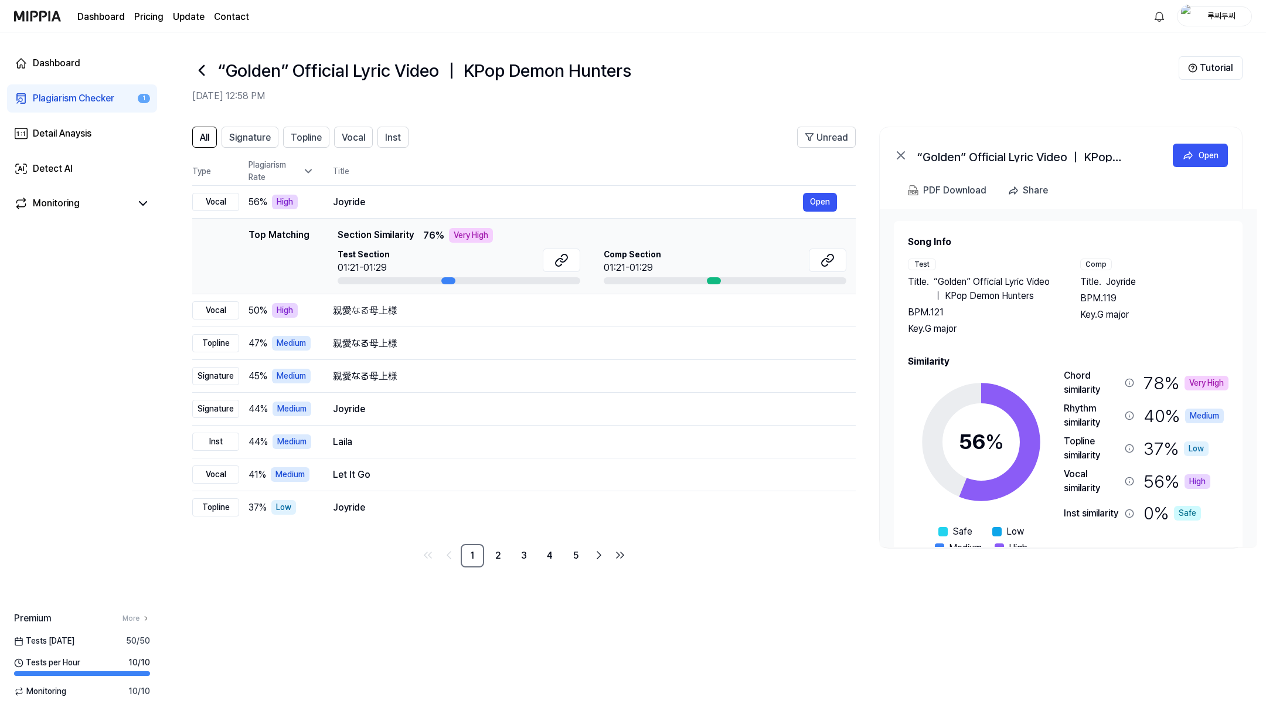
click at [54, 107] on link "Plagiarism Checker 1" at bounding box center [82, 98] width 150 height 28
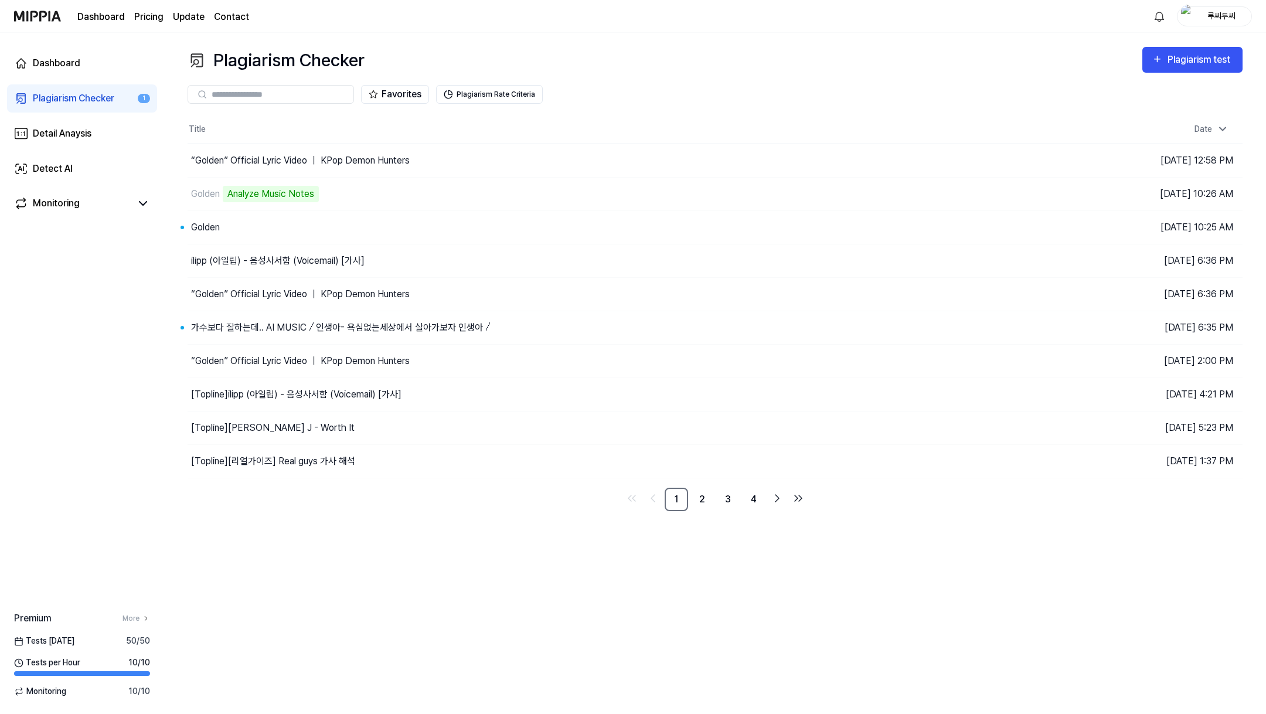
click at [40, 26] on img at bounding box center [37, 16] width 47 height 32
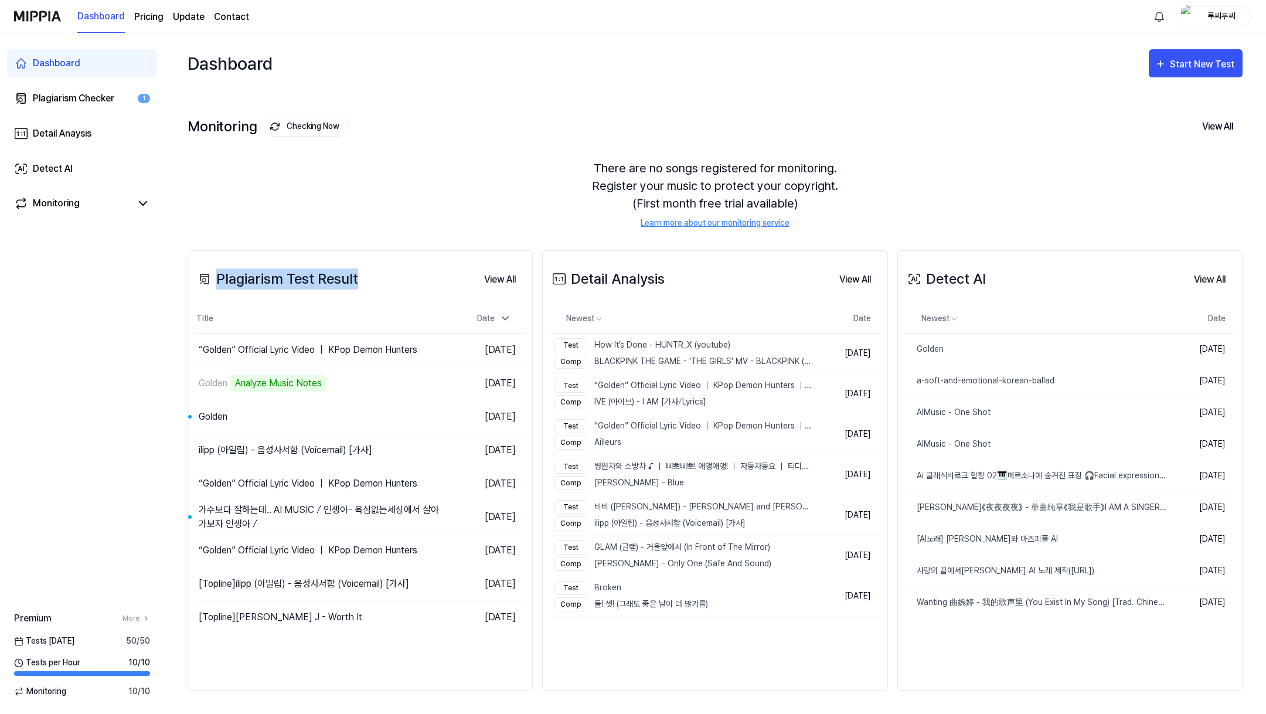
drag, startPoint x: 313, startPoint y: 291, endPoint x: 214, endPoint y: 277, distance: 99.6
click at [214, 277] on div "Plagiarism Test Result View All" at bounding box center [360, 279] width 330 height 33
copy div "Plagiarism Test Result"
